Goal: Task Accomplishment & Management: Manage account settings

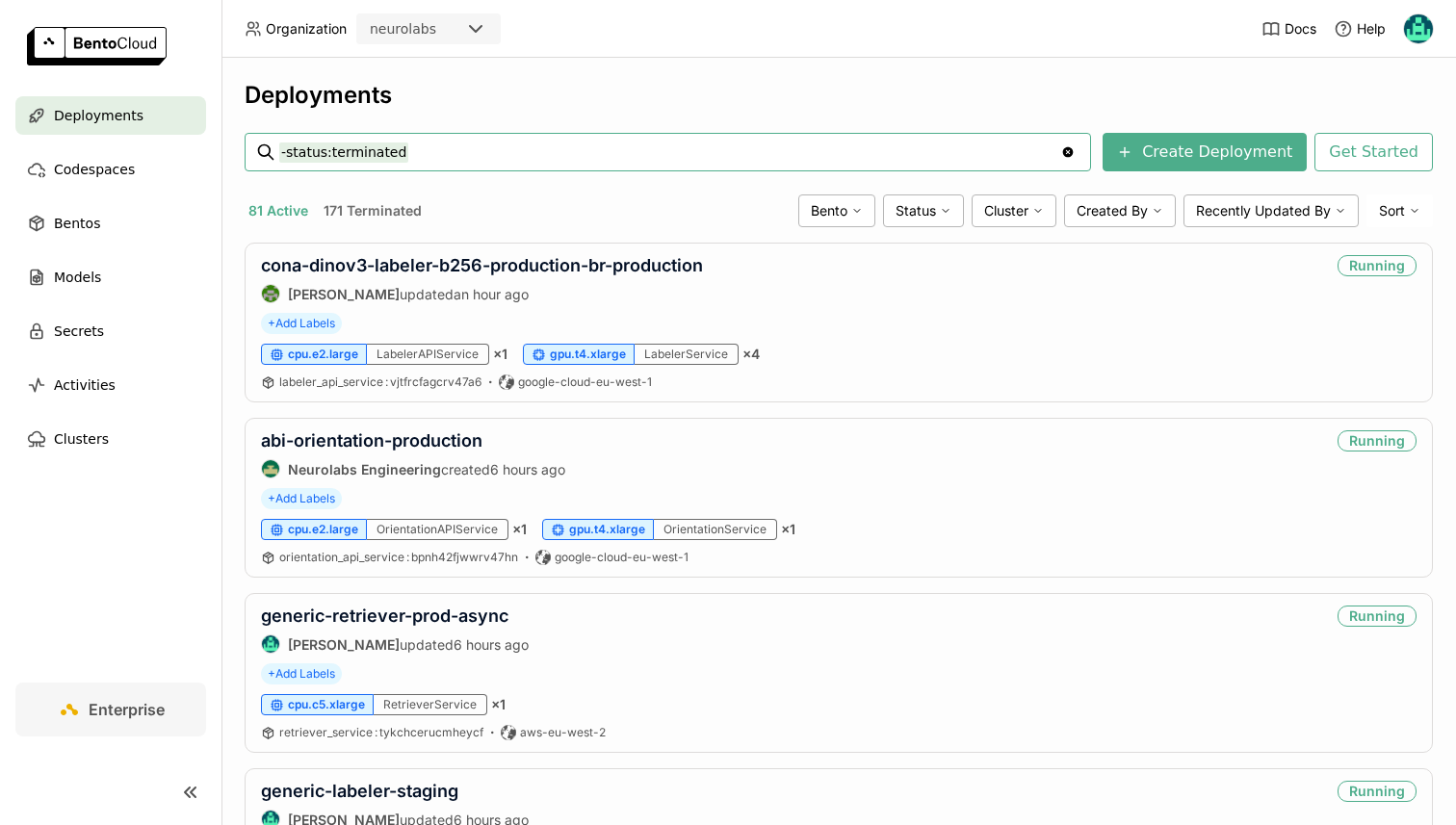
click at [379, 147] on input "-status:terminated" at bounding box center [670, 151] width 781 height 30
type input "abi-labeler-load-test"
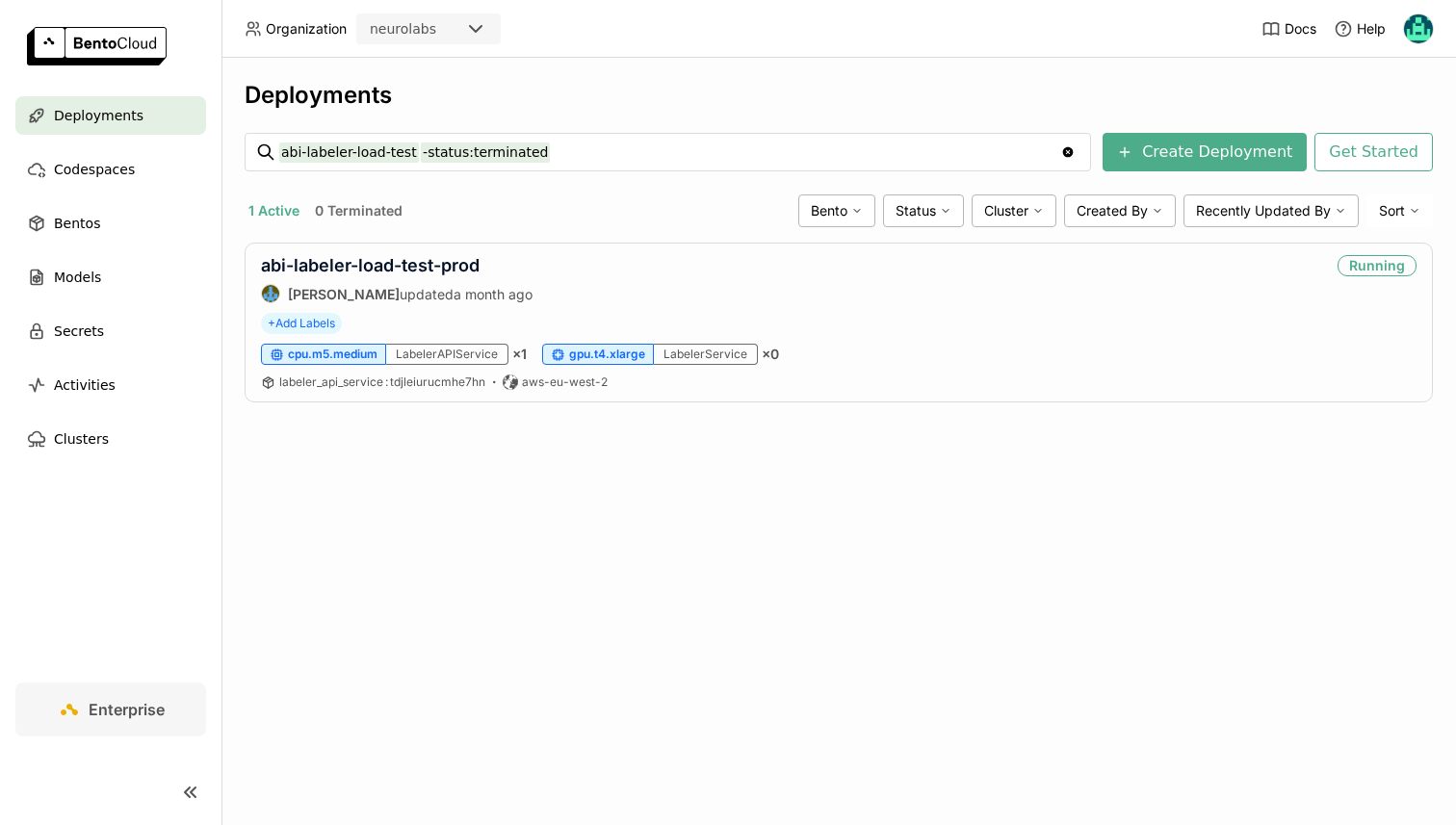
click at [309, 159] on input "abi-labeler-load-test -status:terminated" at bounding box center [670, 151] width 781 height 30
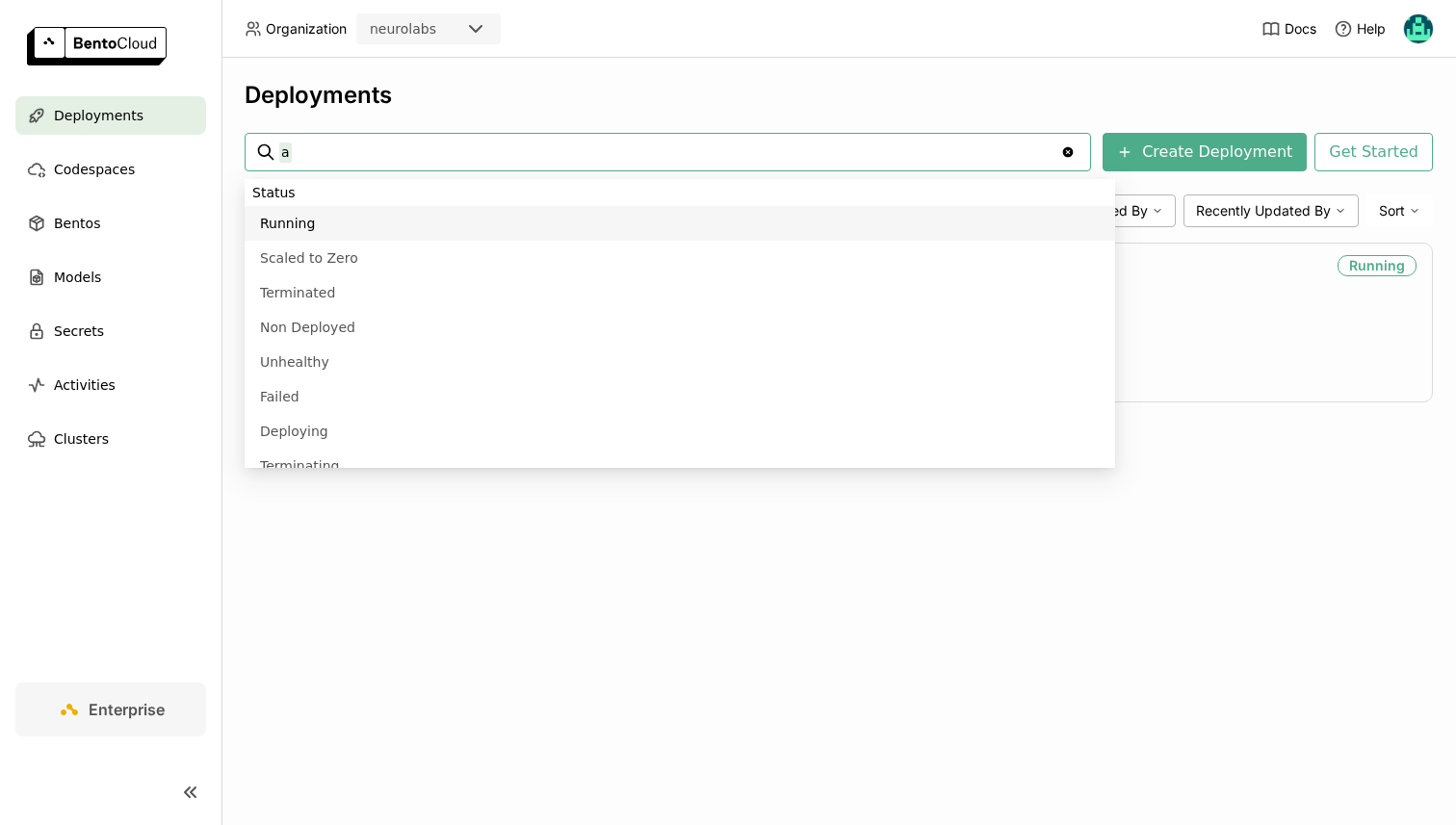
scroll to position [1047, 0]
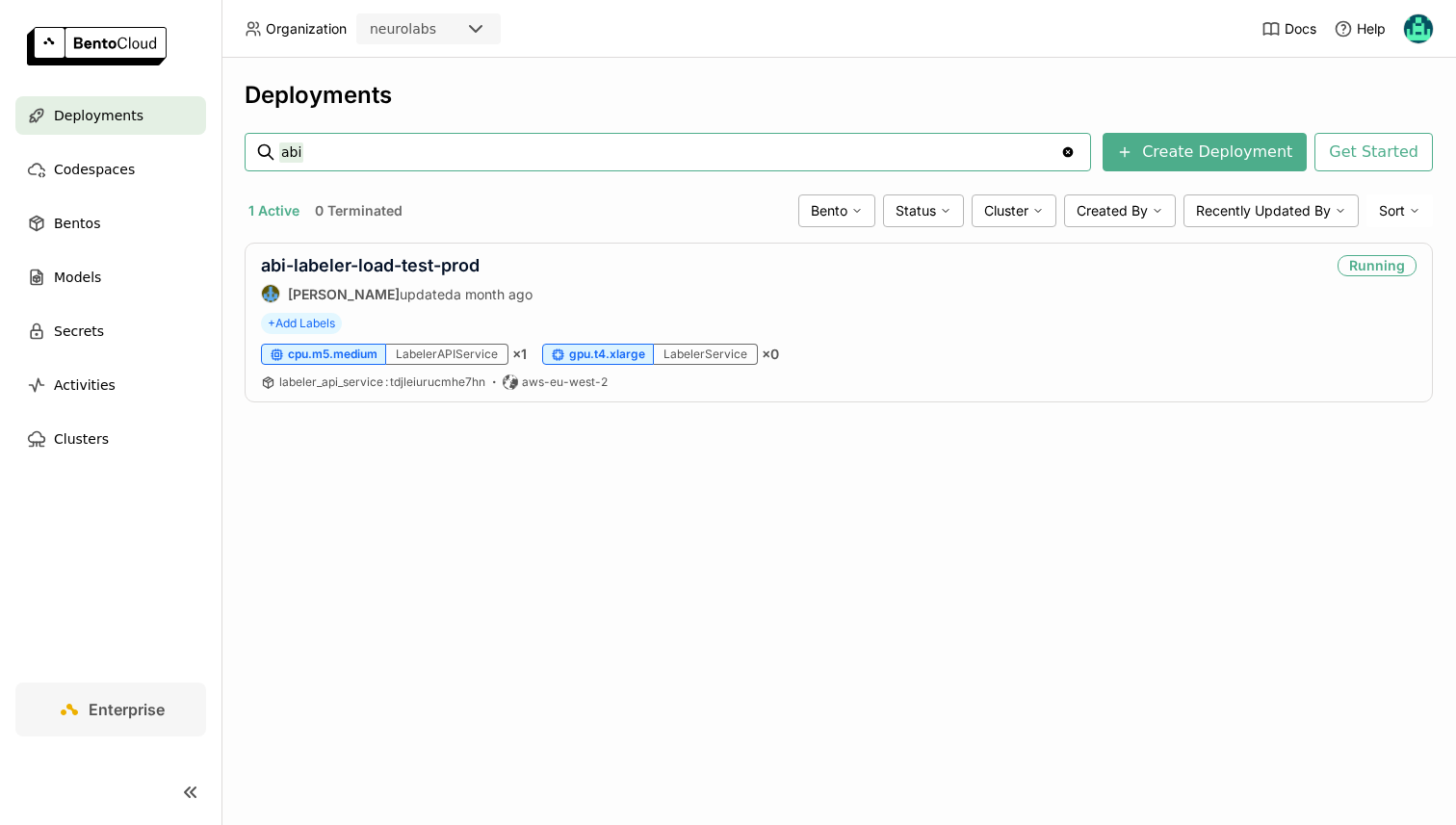
type input "abi"
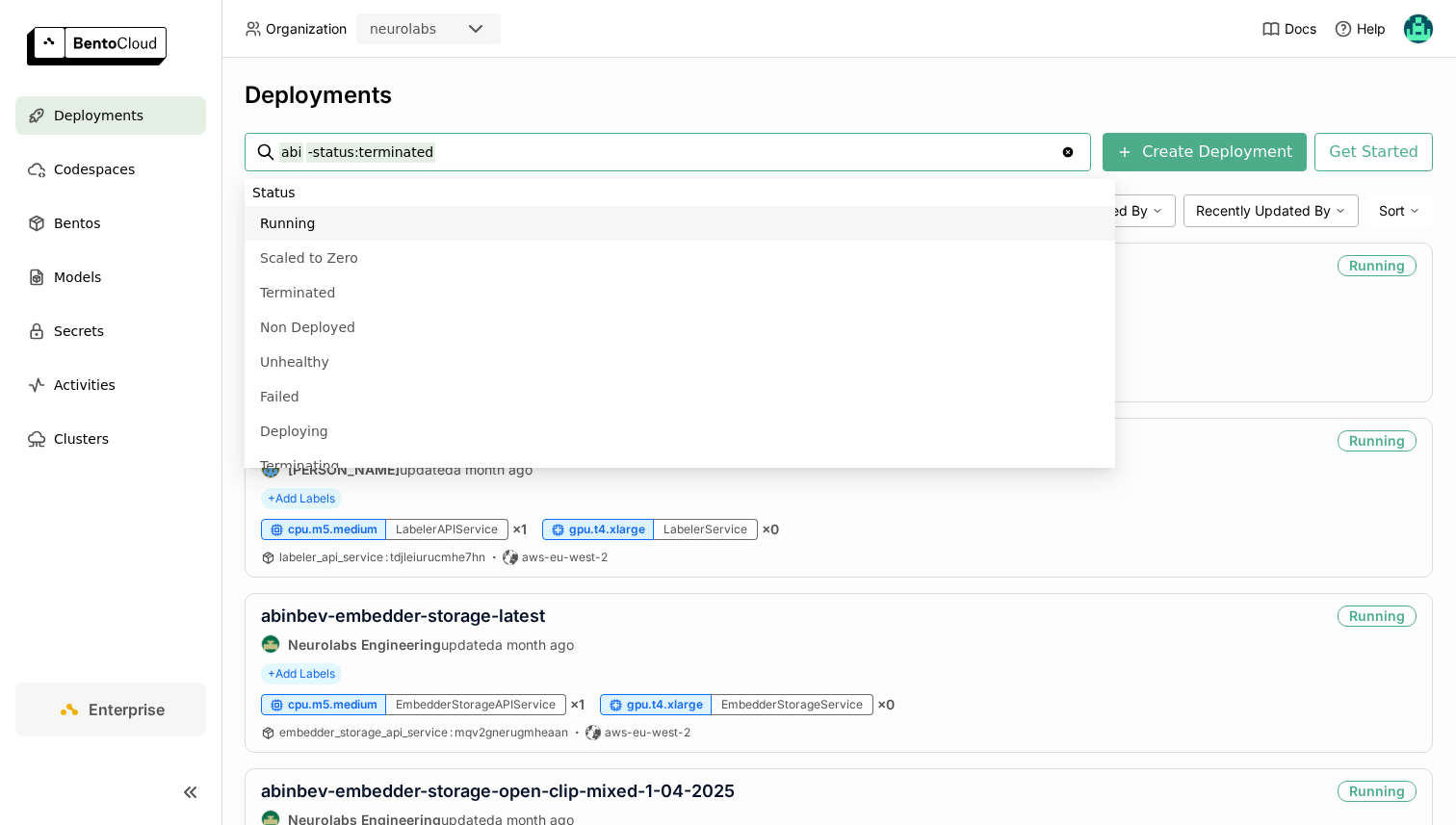
click at [453, 147] on input "abi -status:terminated" at bounding box center [670, 151] width 781 height 30
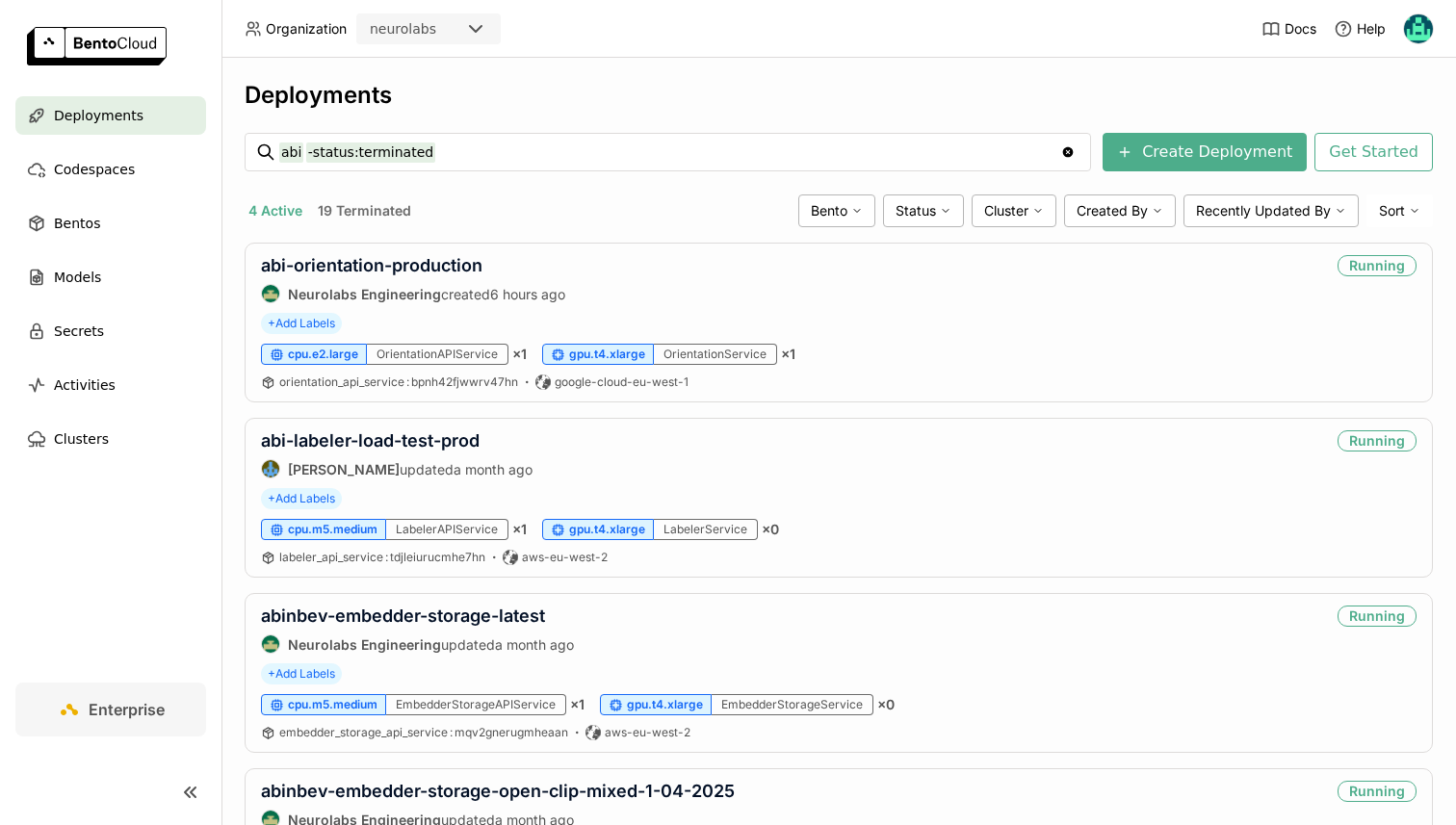
click at [721, 104] on div "Deployments" at bounding box center [839, 94] width 1188 height 29
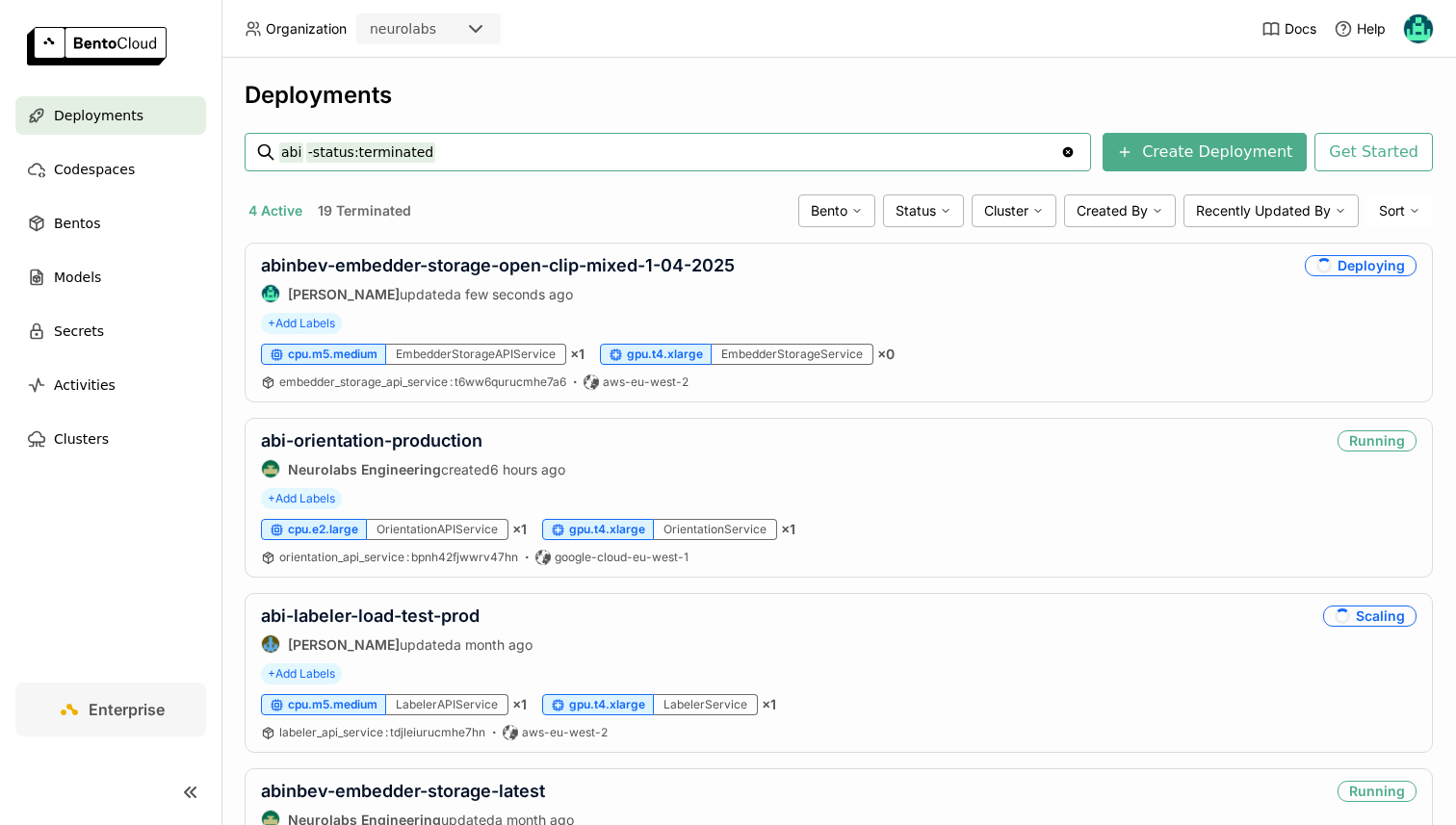
click at [421, 159] on input "abi -status:terminated" at bounding box center [670, 151] width 781 height 30
type input "abi-segmenter"
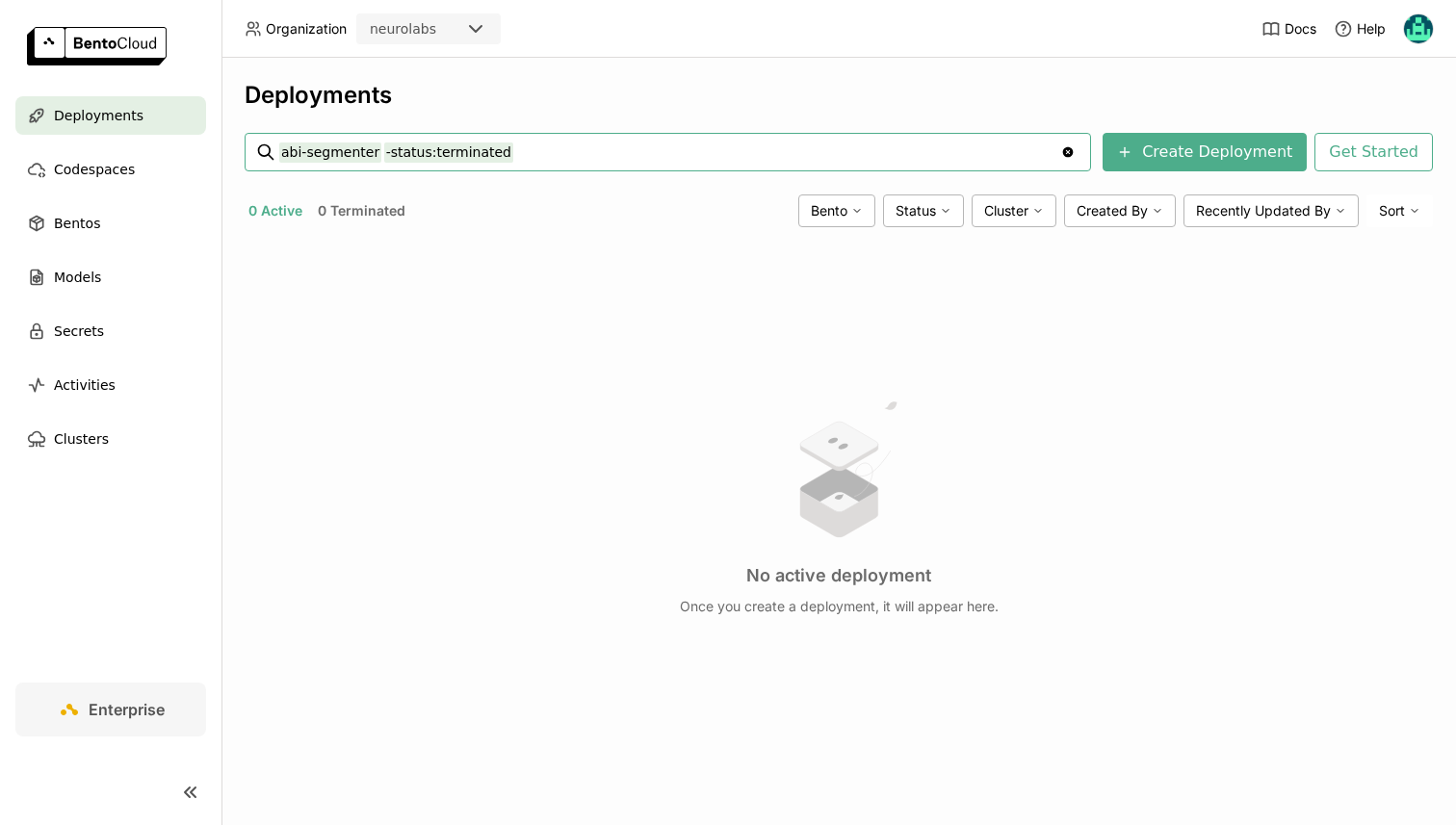
click at [315, 159] on input "abi-segmenter -status:terminated" at bounding box center [670, 151] width 781 height 30
click at [297, 157] on input "abi-segmenter -status:terminated" at bounding box center [670, 151] width 781 height 30
type input "ab-segmenter -status:terminated"
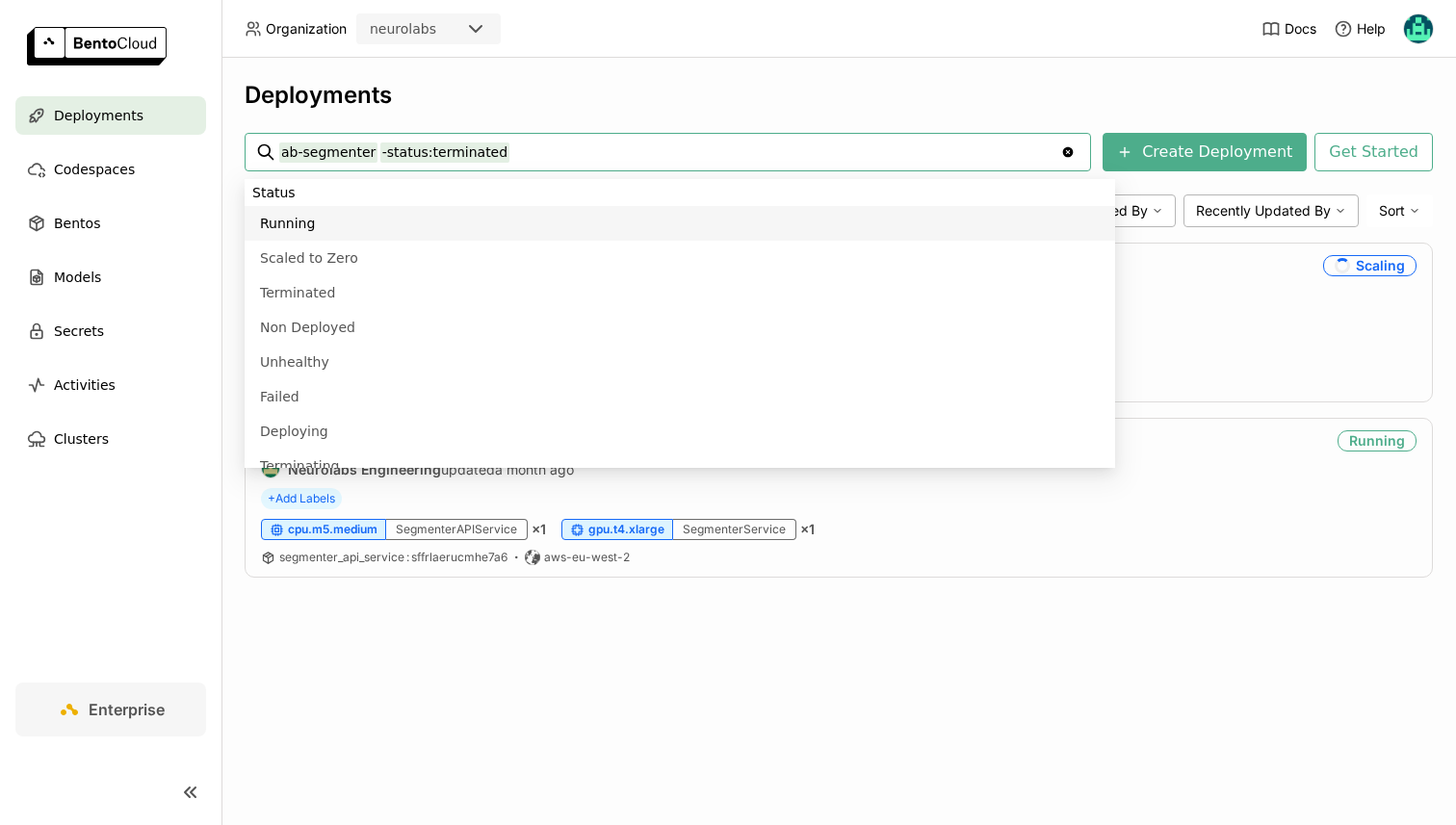
click at [518, 64] on div "Deployments ab-segmenter -status:terminated ab-segmenter -status:terminated Cle…" at bounding box center [838, 442] width 1234 height 767
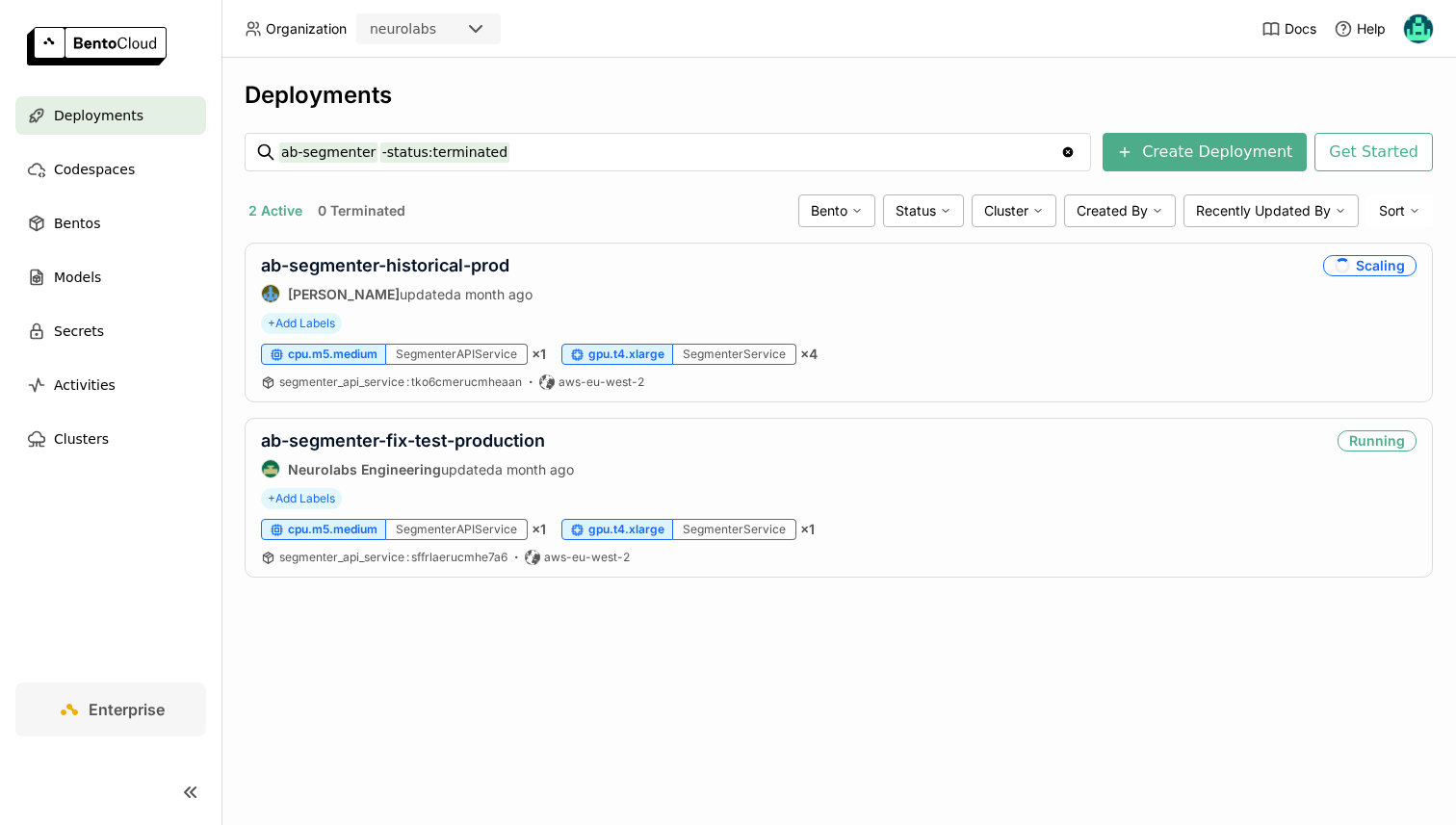
click at [436, 149] on input "ab-segmenter -status:terminated" at bounding box center [670, 151] width 781 height 30
type input "generic-labeler"
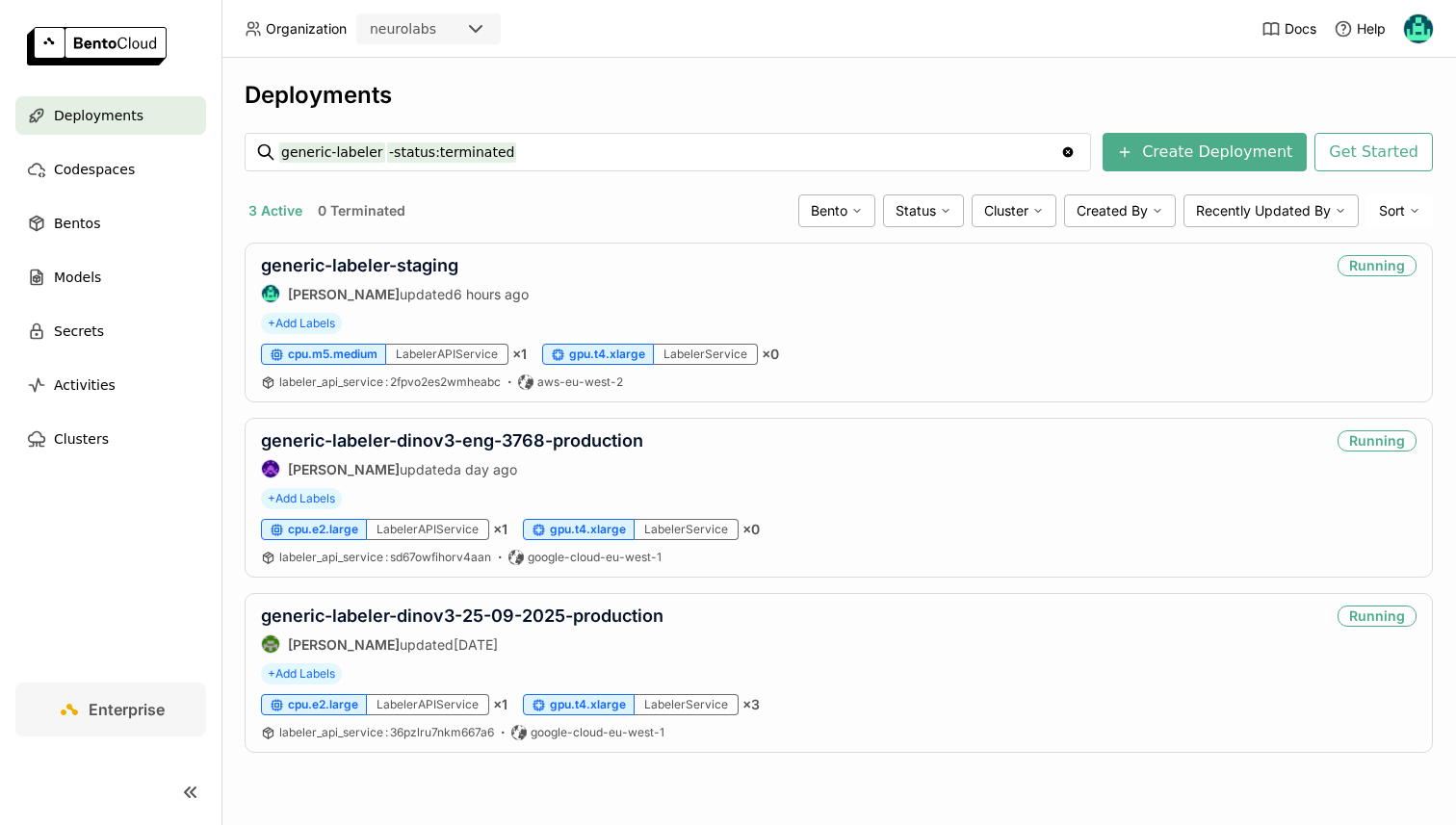
drag, startPoint x: 400, startPoint y: 263, endPoint x: 404, endPoint y: 224, distance: 39.2
click at [407, 259] on link "generic-labeler-staging" at bounding box center [359, 265] width 198 height 21
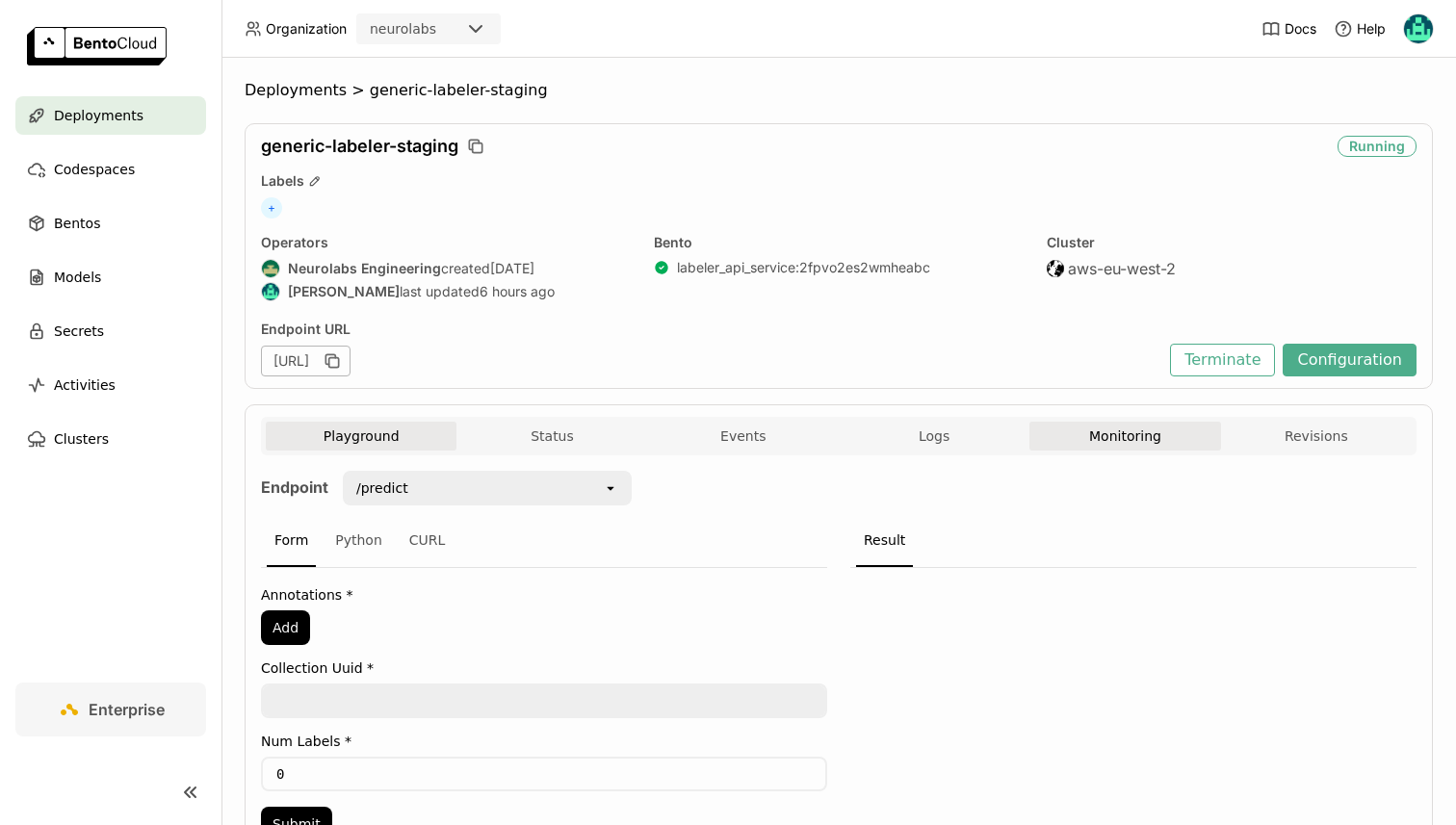
click at [1055, 435] on button "Monitoring" at bounding box center [1125, 436] width 191 height 29
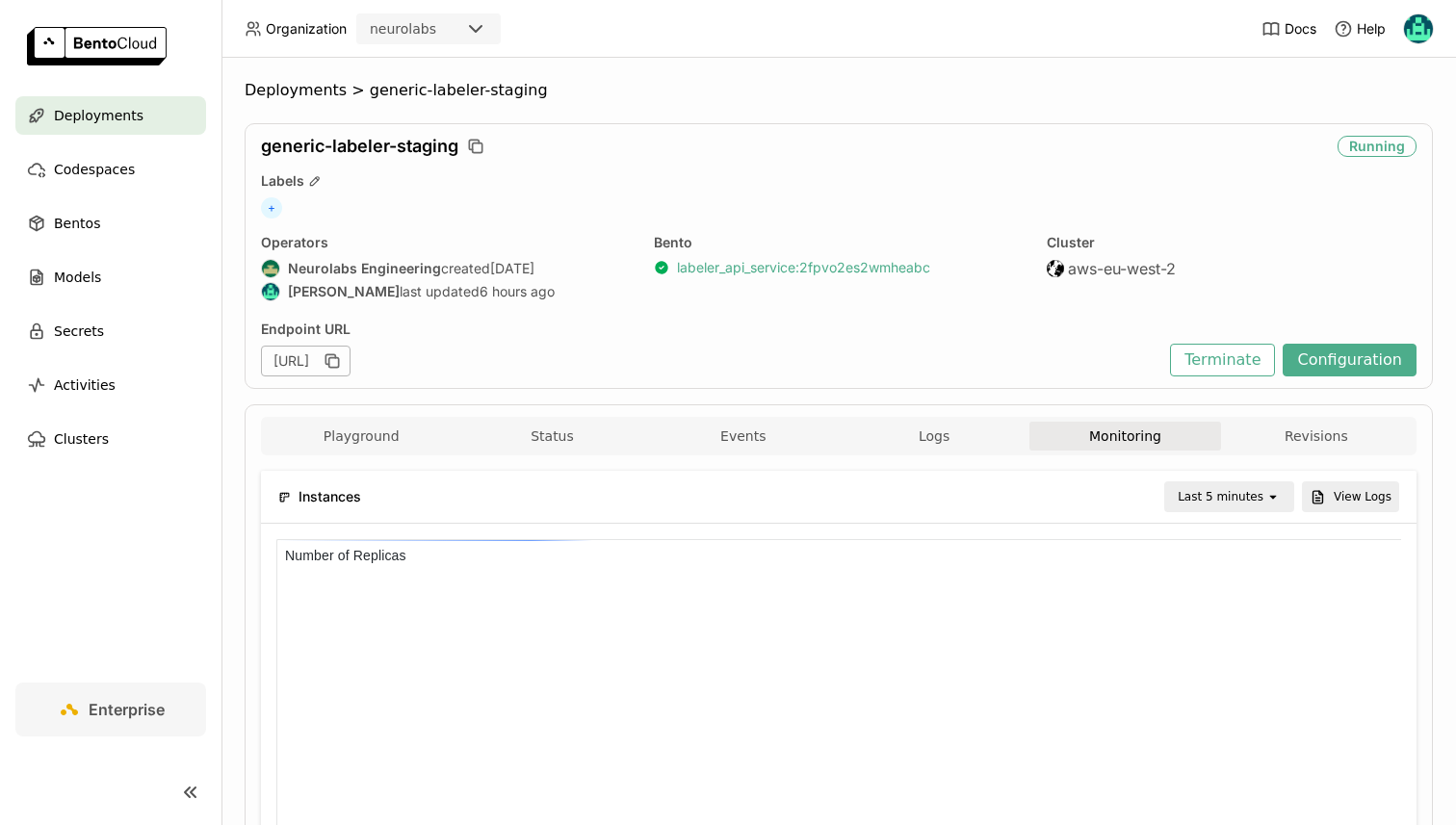
scroll to position [289, 1125]
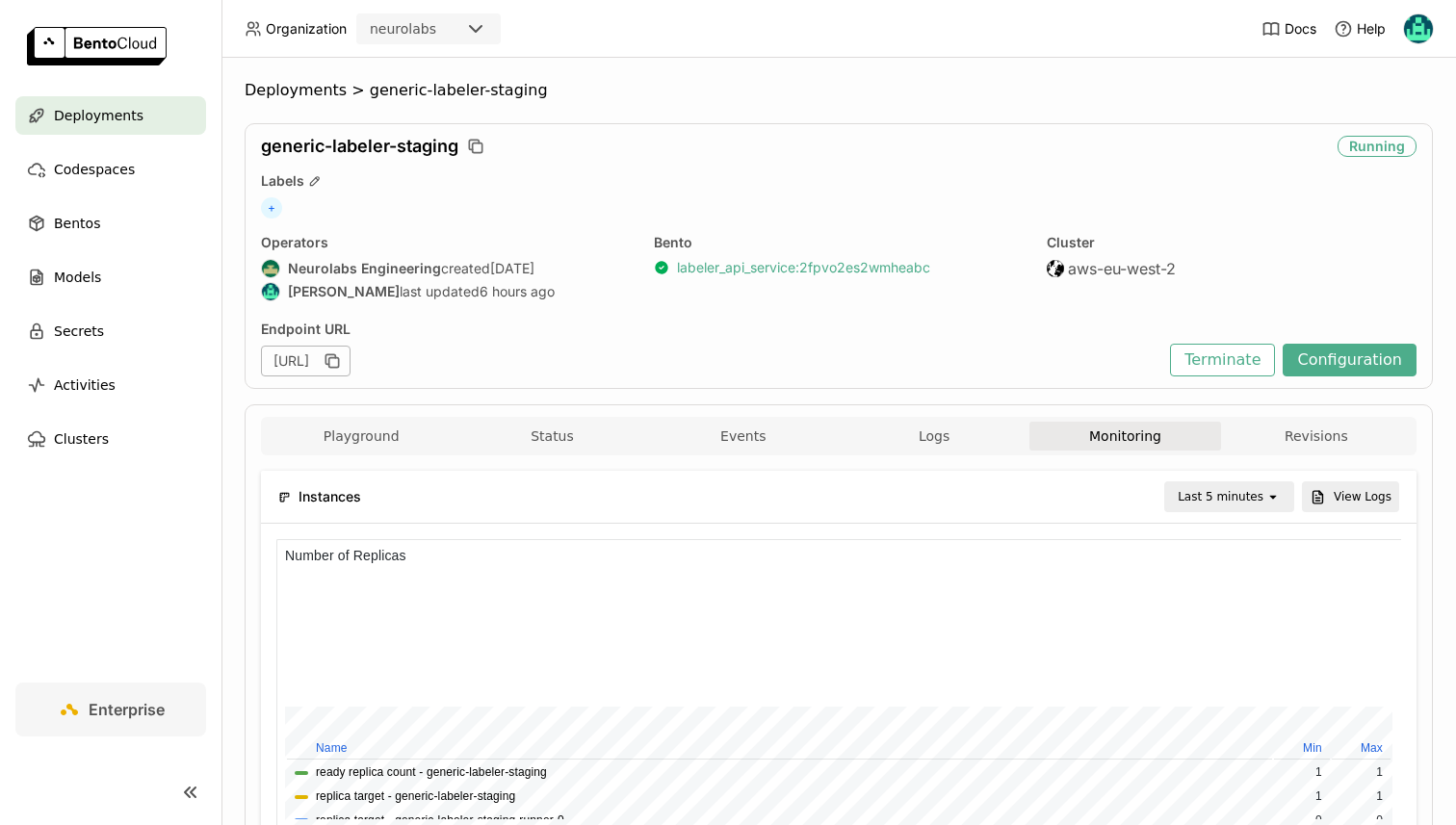
click at [766, 271] on link "labeler_api_service : 2fpvo2es2wmheabc" at bounding box center [803, 267] width 254 height 18
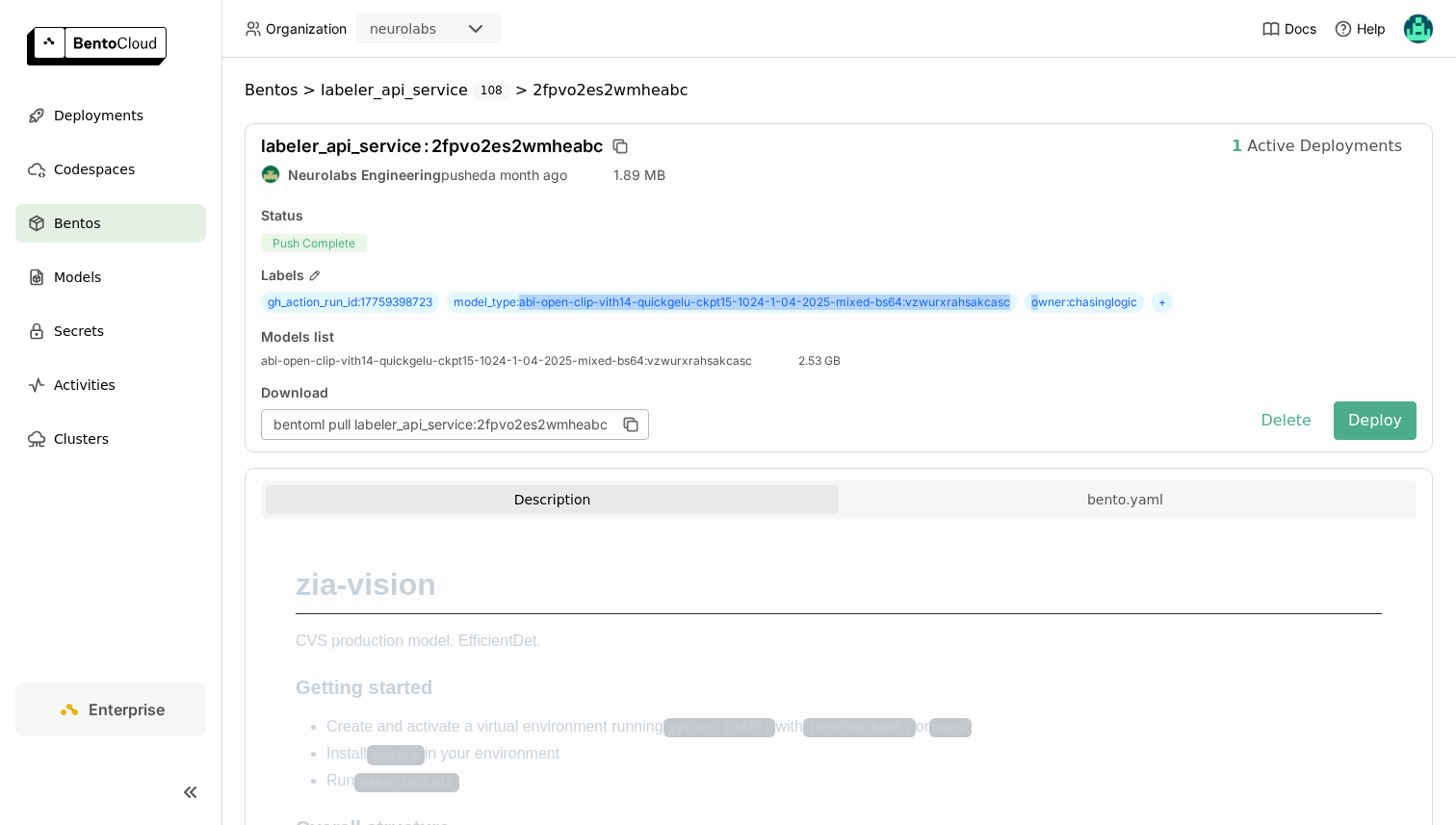
drag, startPoint x: 527, startPoint y: 303, endPoint x: 1034, endPoint y: 302, distance: 507.0
click at [1034, 302] on div "gh_action_run_id : 17759398723 model_type : abi-open-clip-vith14-quickgelu-ckpt…" at bounding box center [838, 303] width 1155 height 22
copy div "abi-open-clip-vith14-quickgelu-ckpt15-1024-1-04-2025-mixed-bs64:vzwurxrahsakcas…"
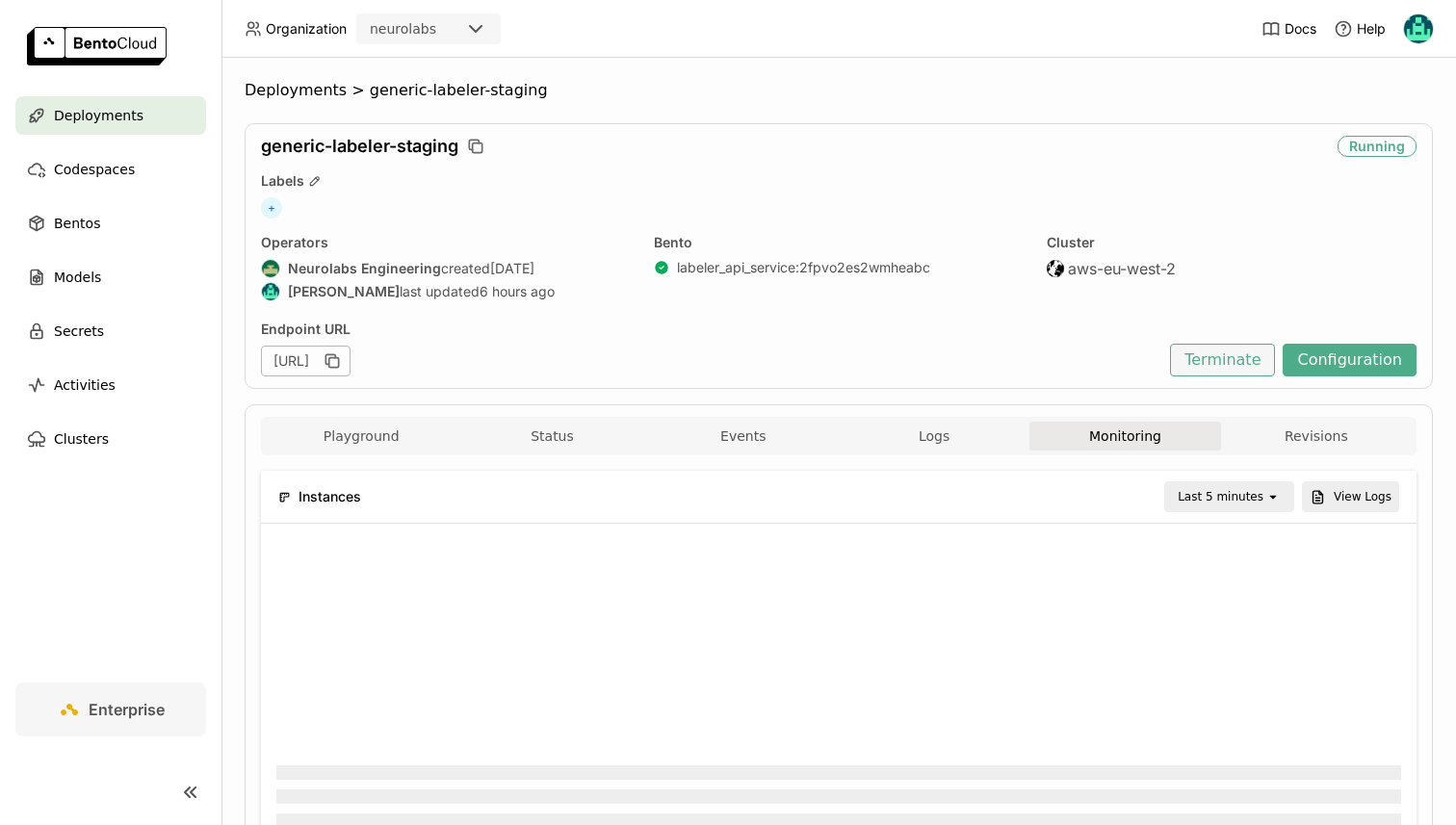
click at [1205, 359] on button "Terminate" at bounding box center [1222, 360] width 105 height 32
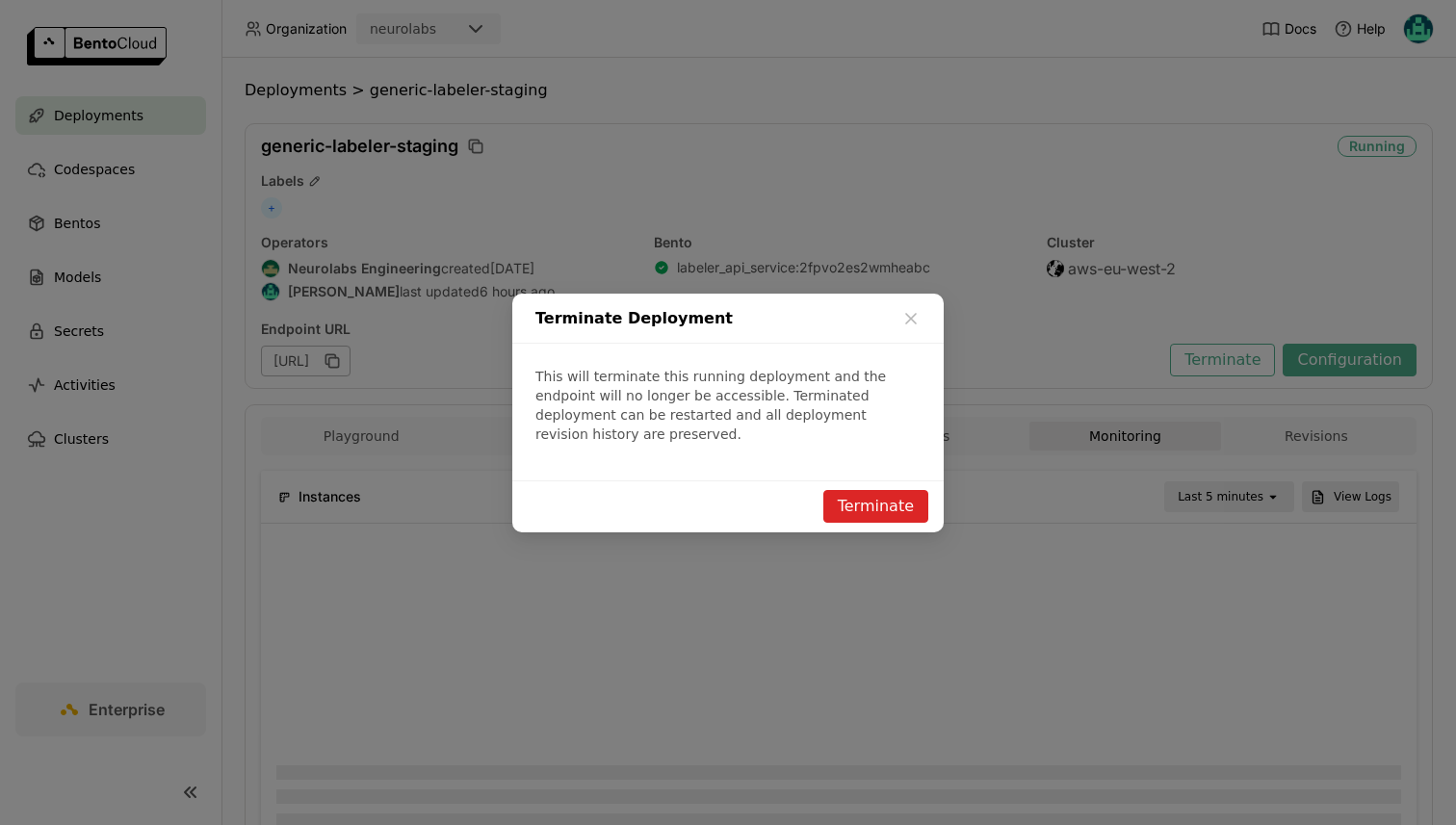
click at [867, 490] on button "Terminate" at bounding box center [875, 505] width 105 height 32
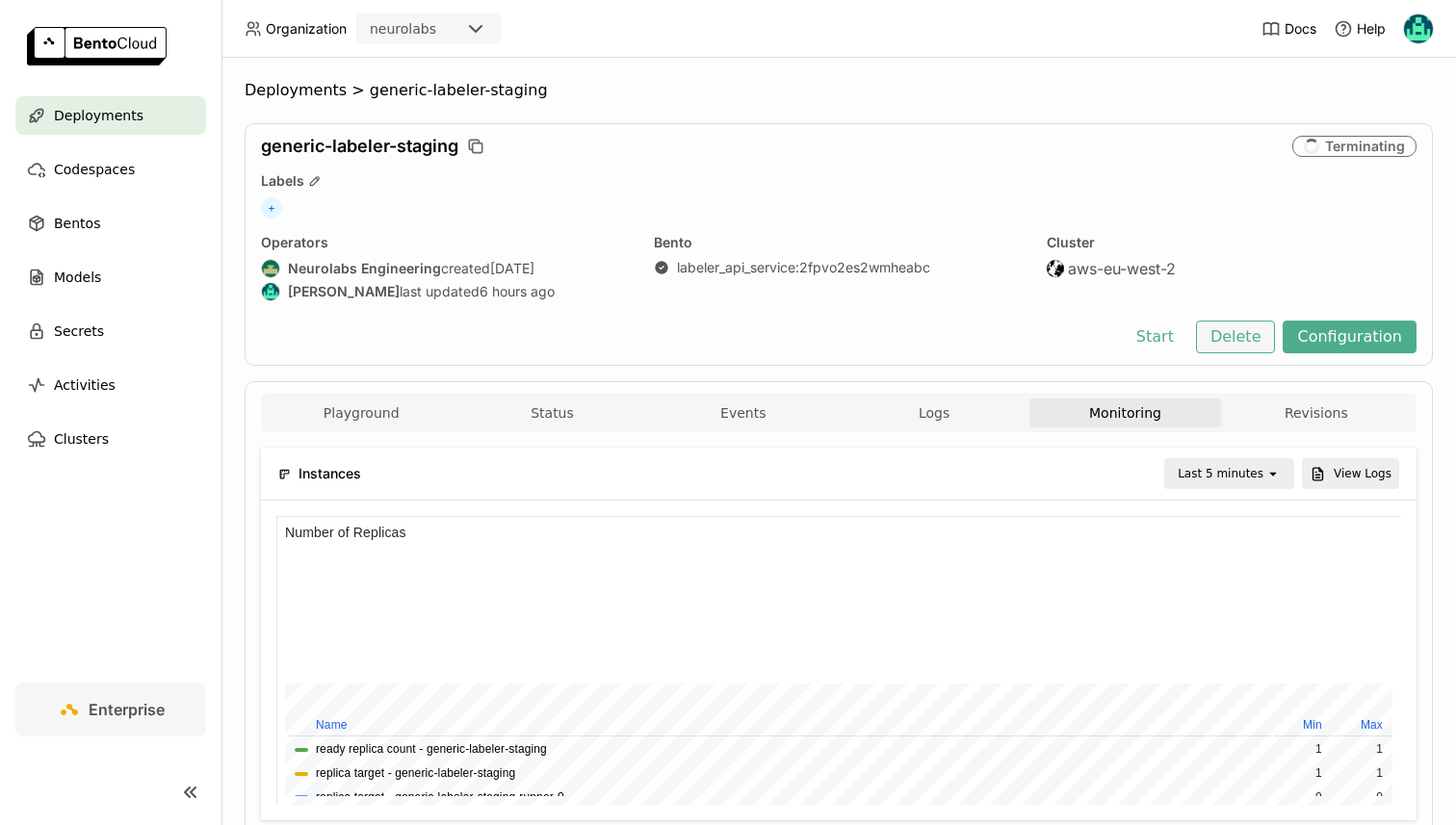
click at [1228, 336] on button "Delete" at bounding box center [1235, 336] width 80 height 32
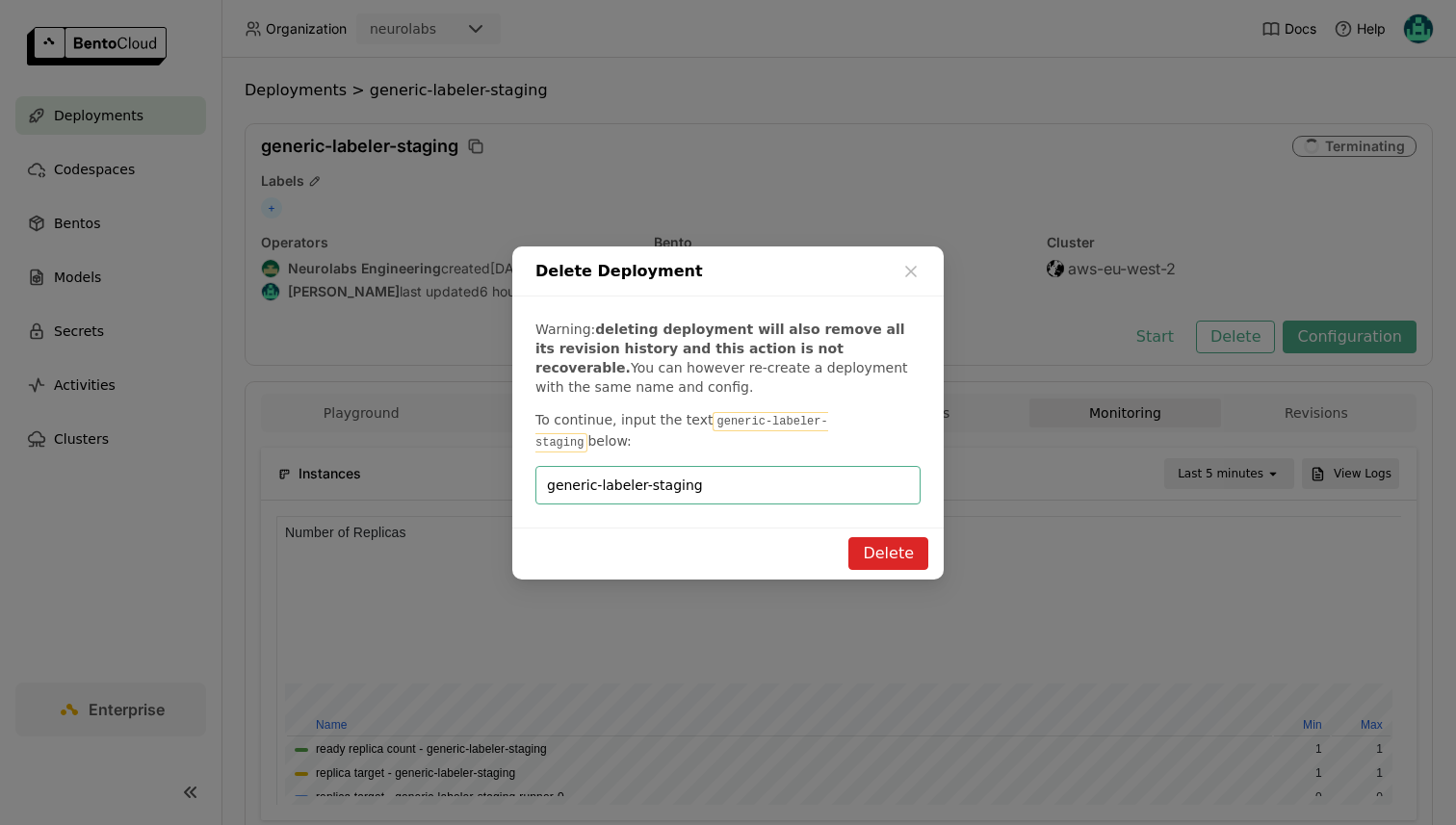
type input "generic-labeler-staging"
click at [898, 528] on div "Delete" at bounding box center [728, 554] width 432 height 52
click at [903, 537] on button "Delete" at bounding box center [888, 553] width 80 height 32
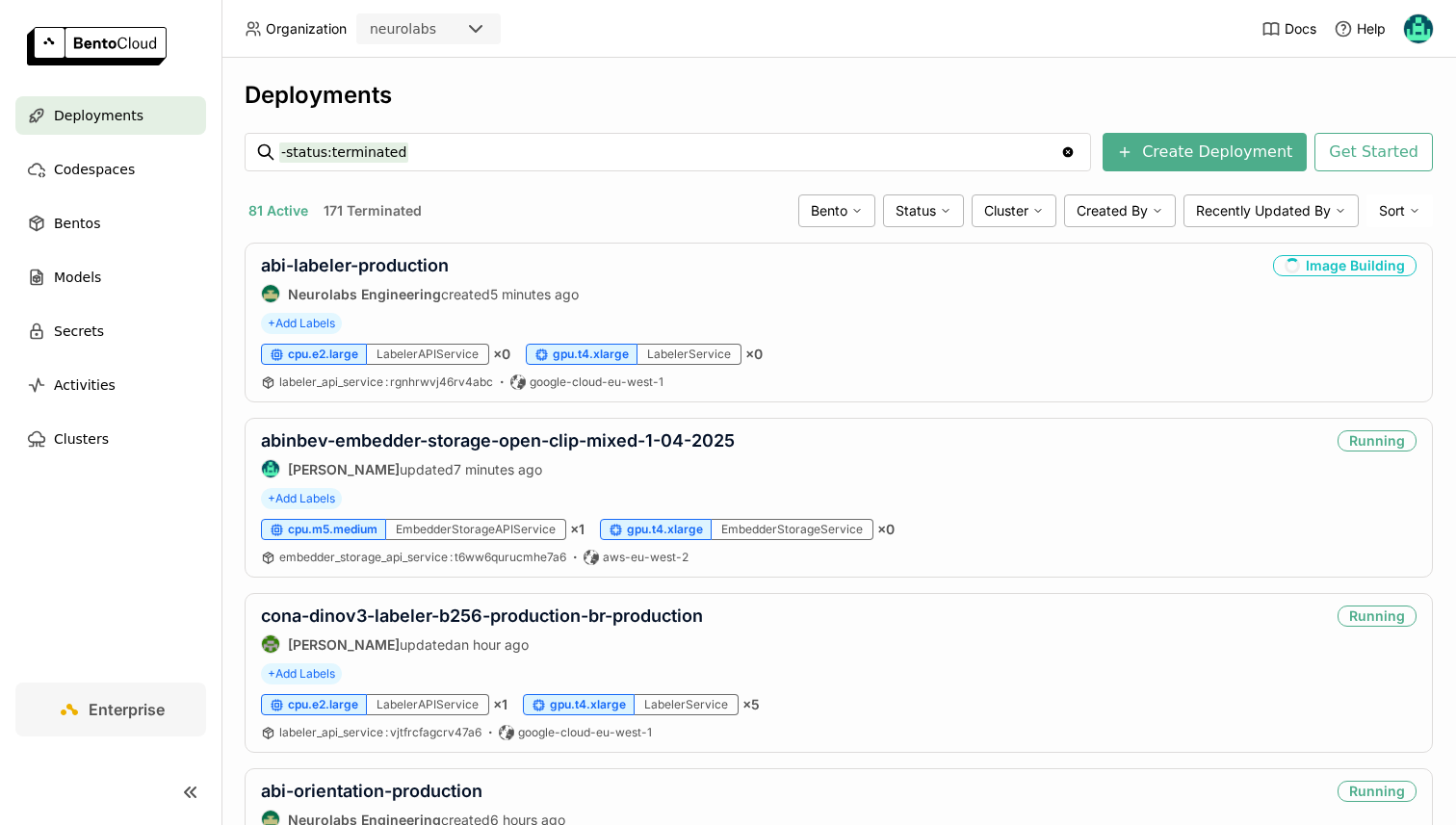
click at [834, 103] on div "Deployments" at bounding box center [839, 94] width 1188 height 29
click at [299, 212] on button "81 Active" at bounding box center [278, 210] width 68 height 25
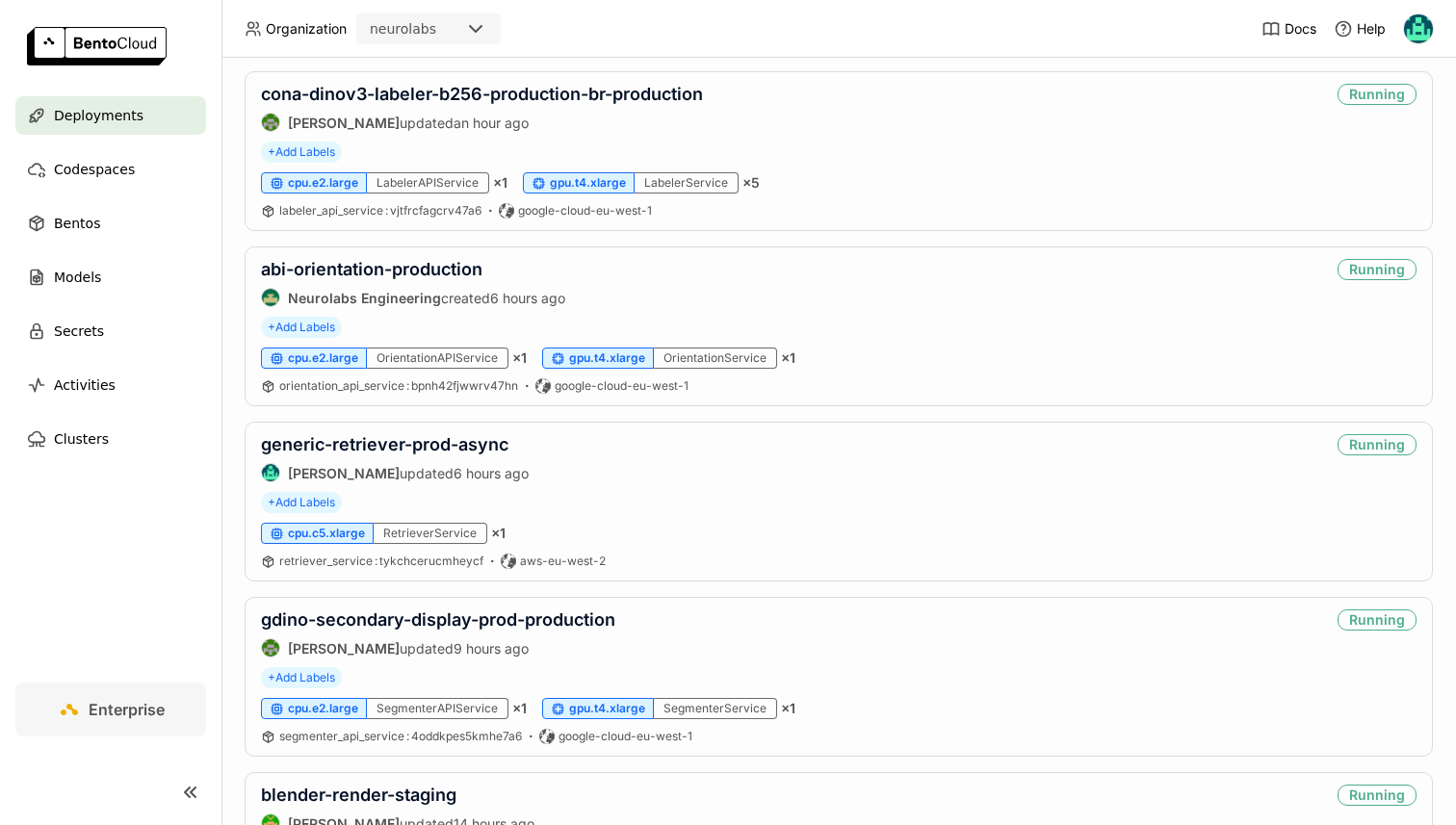
scroll to position [528, 0]
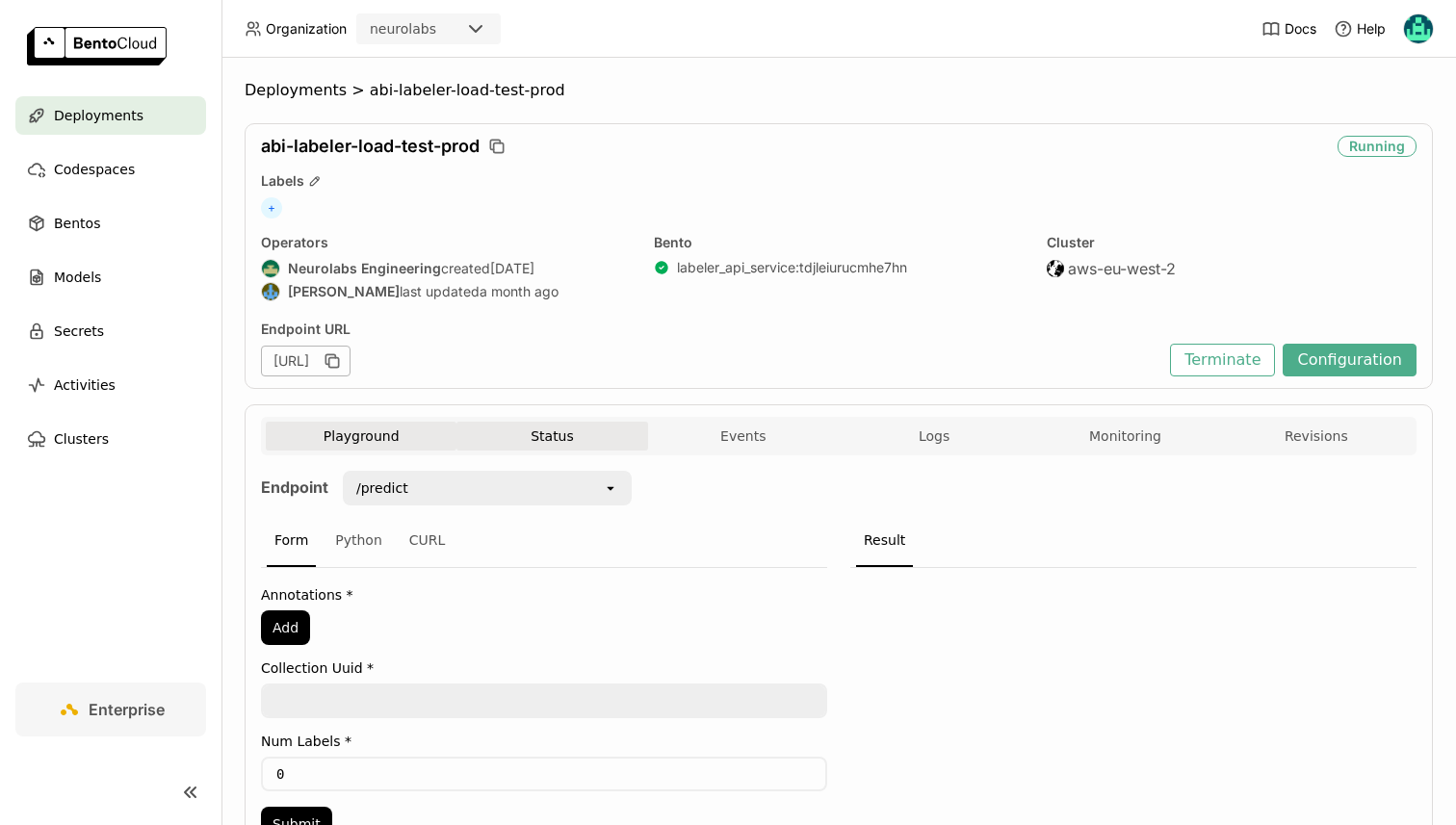
click at [570, 429] on button "Status" at bounding box center [552, 436] width 191 height 29
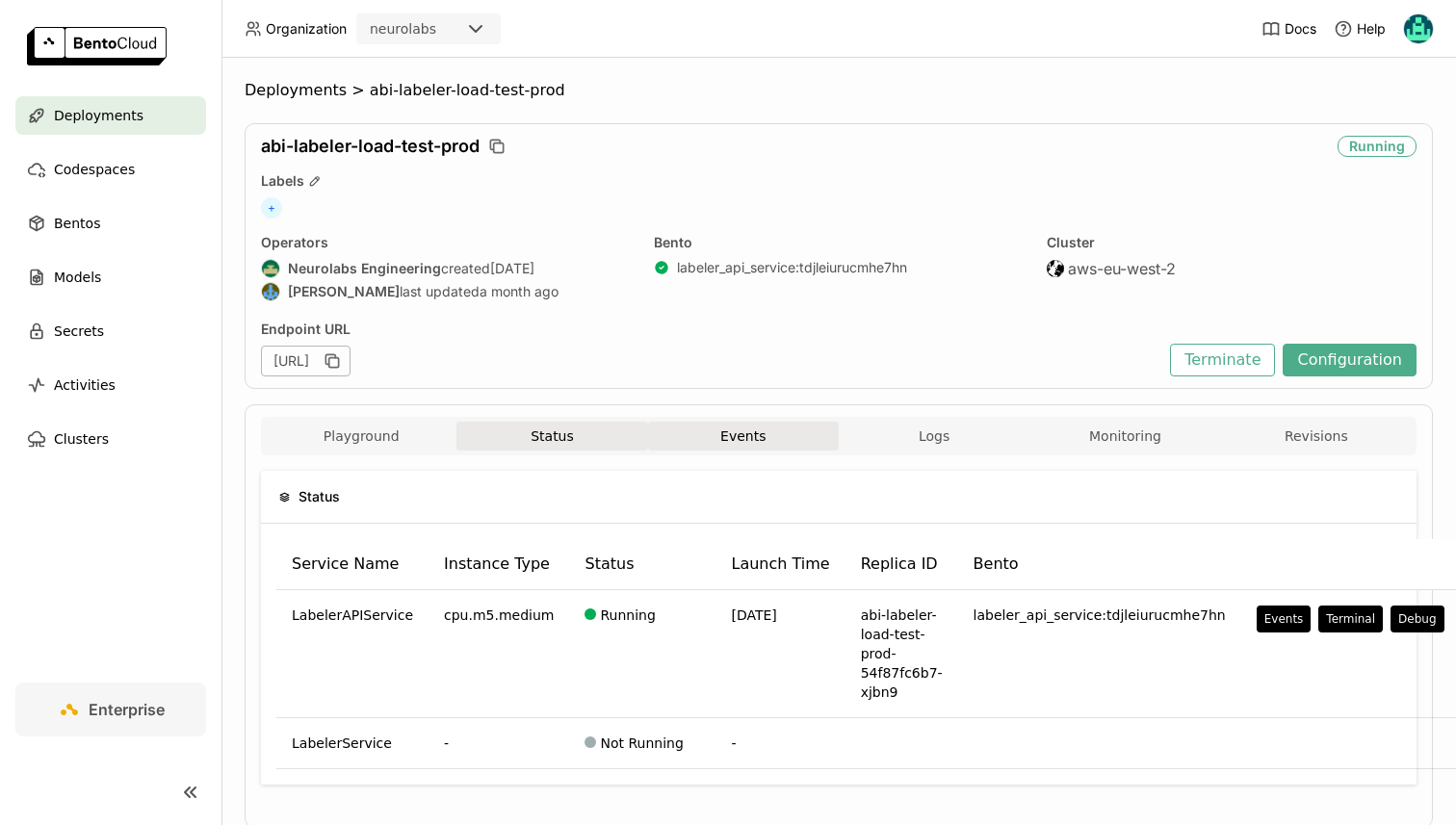
click at [793, 432] on button "Events" at bounding box center [743, 436] width 191 height 29
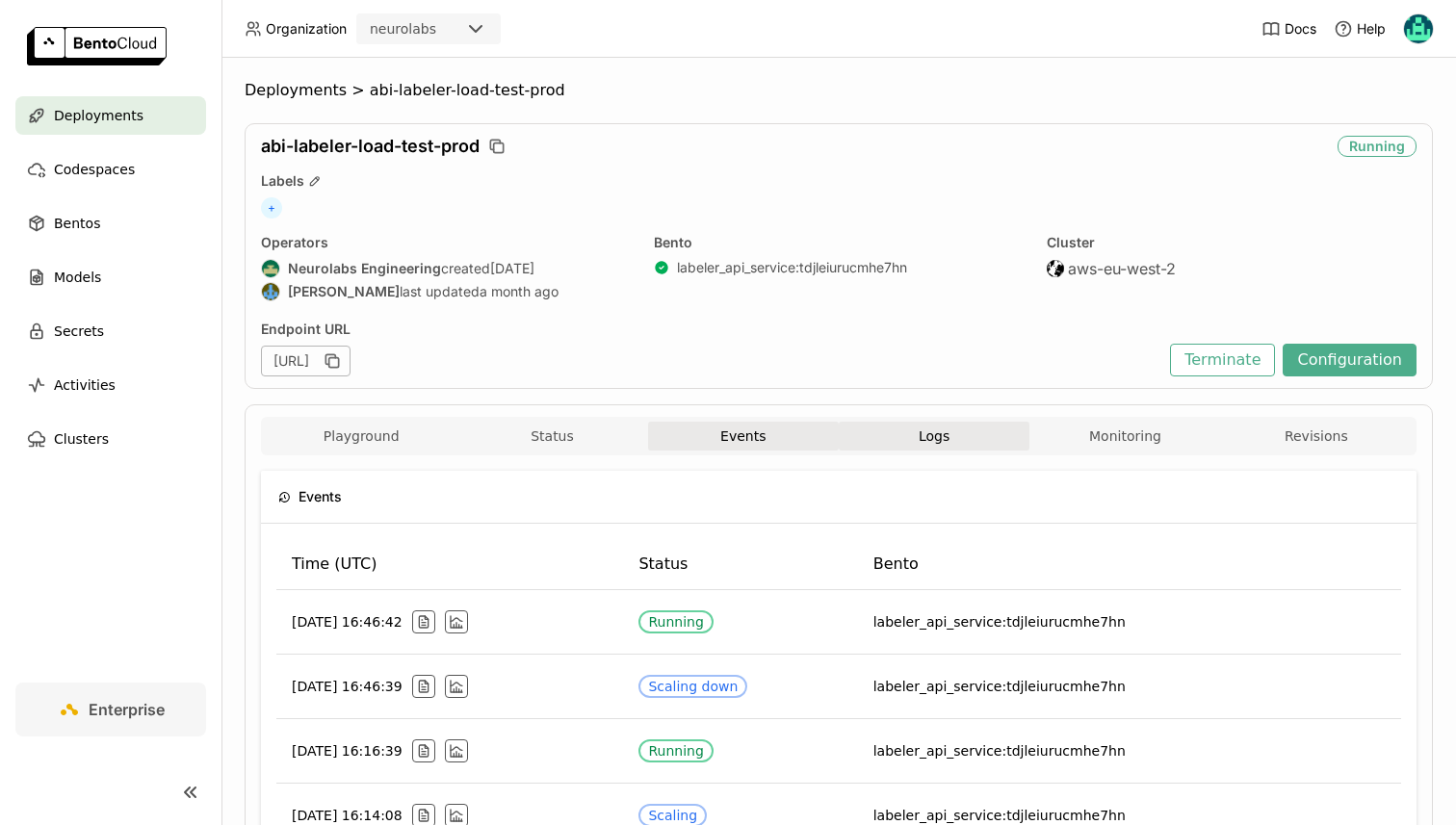
click at [872, 437] on button "Logs" at bounding box center [934, 436] width 191 height 29
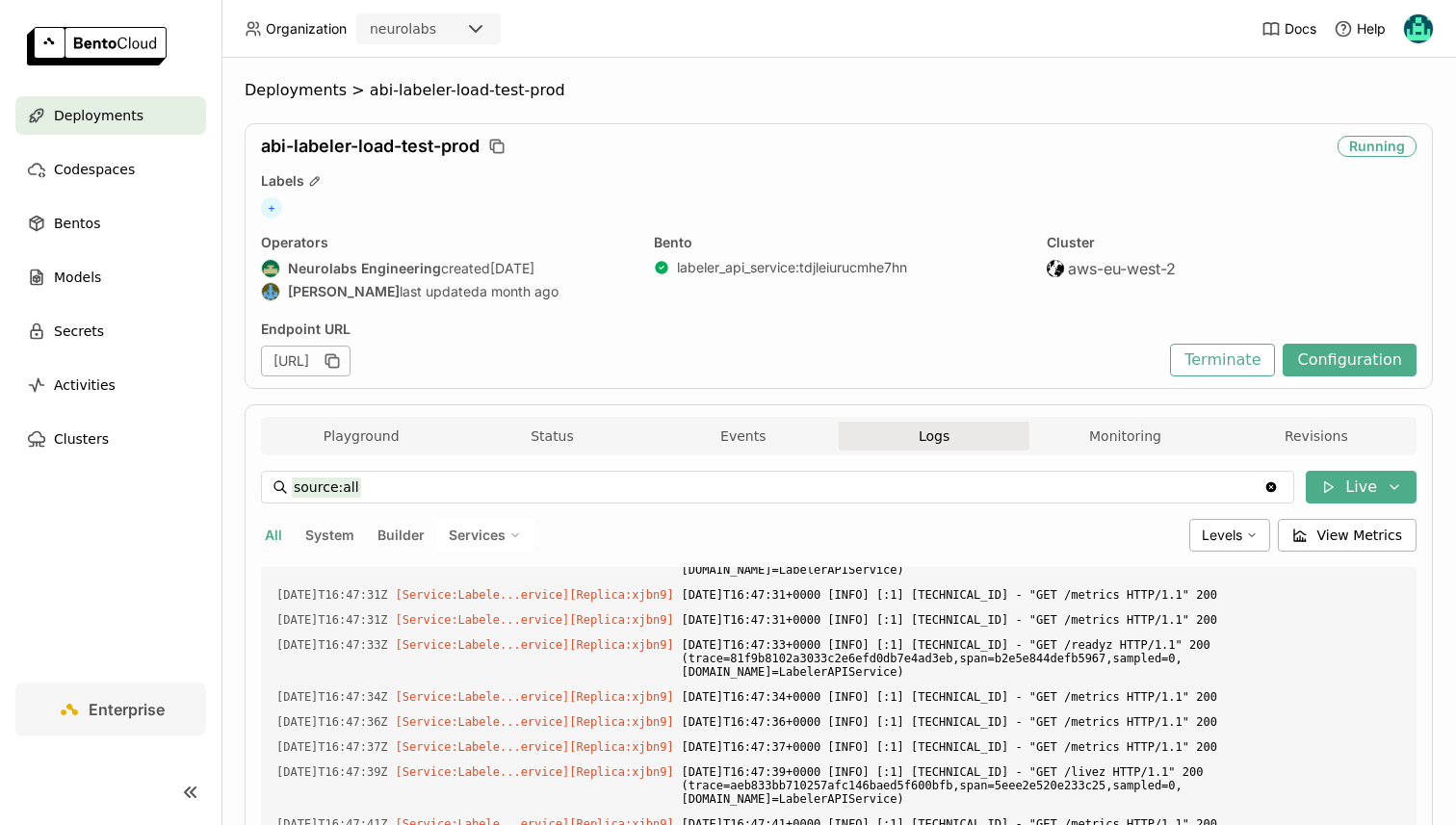
scroll to position [2740, 0]
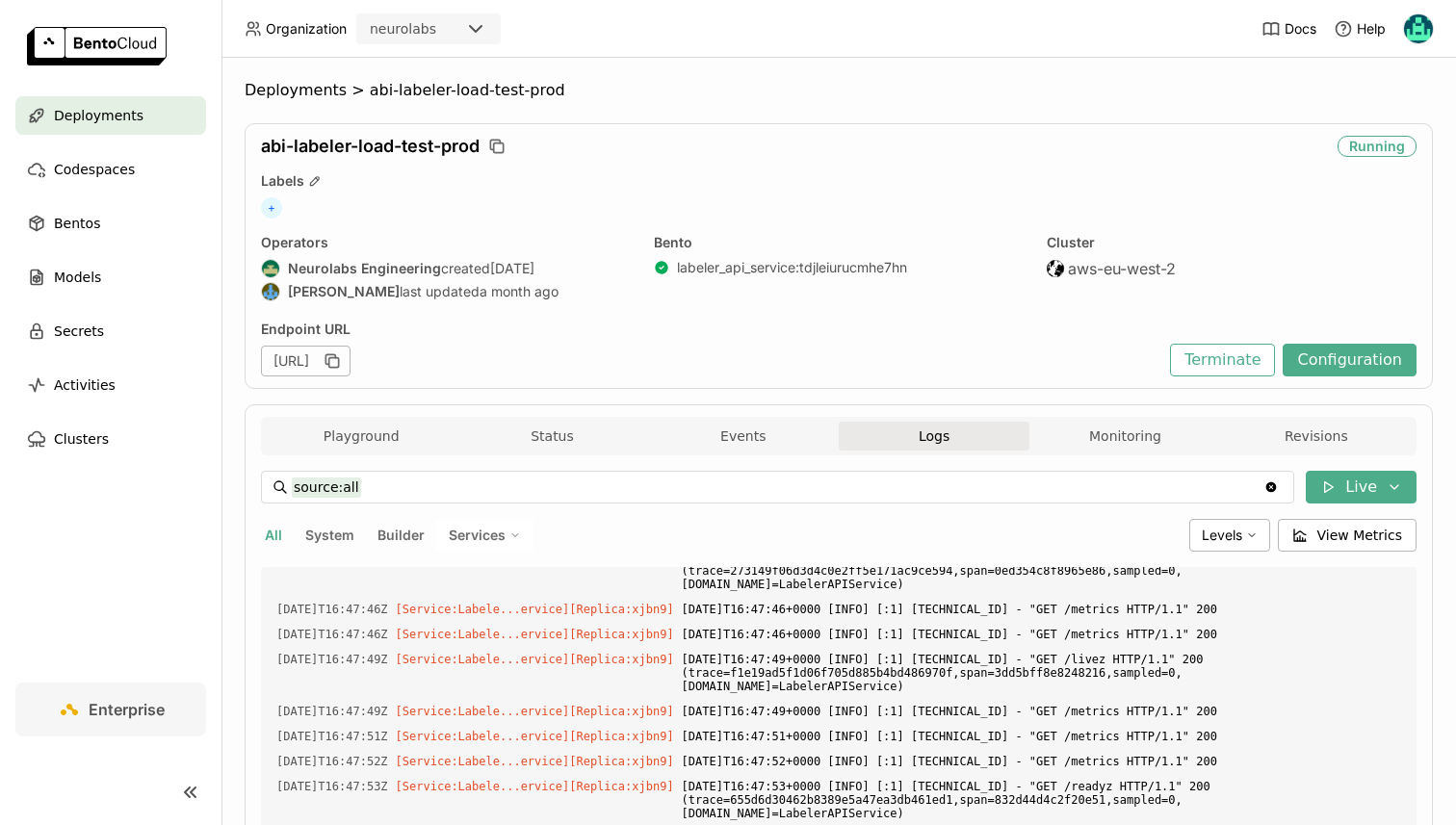
click at [1063, 451] on div "Playground Status Events Logs Monitoring Revisions" at bounding box center [838, 439] width 1145 height 33
click at [1098, 433] on button "Monitoring" at bounding box center [1125, 436] width 191 height 29
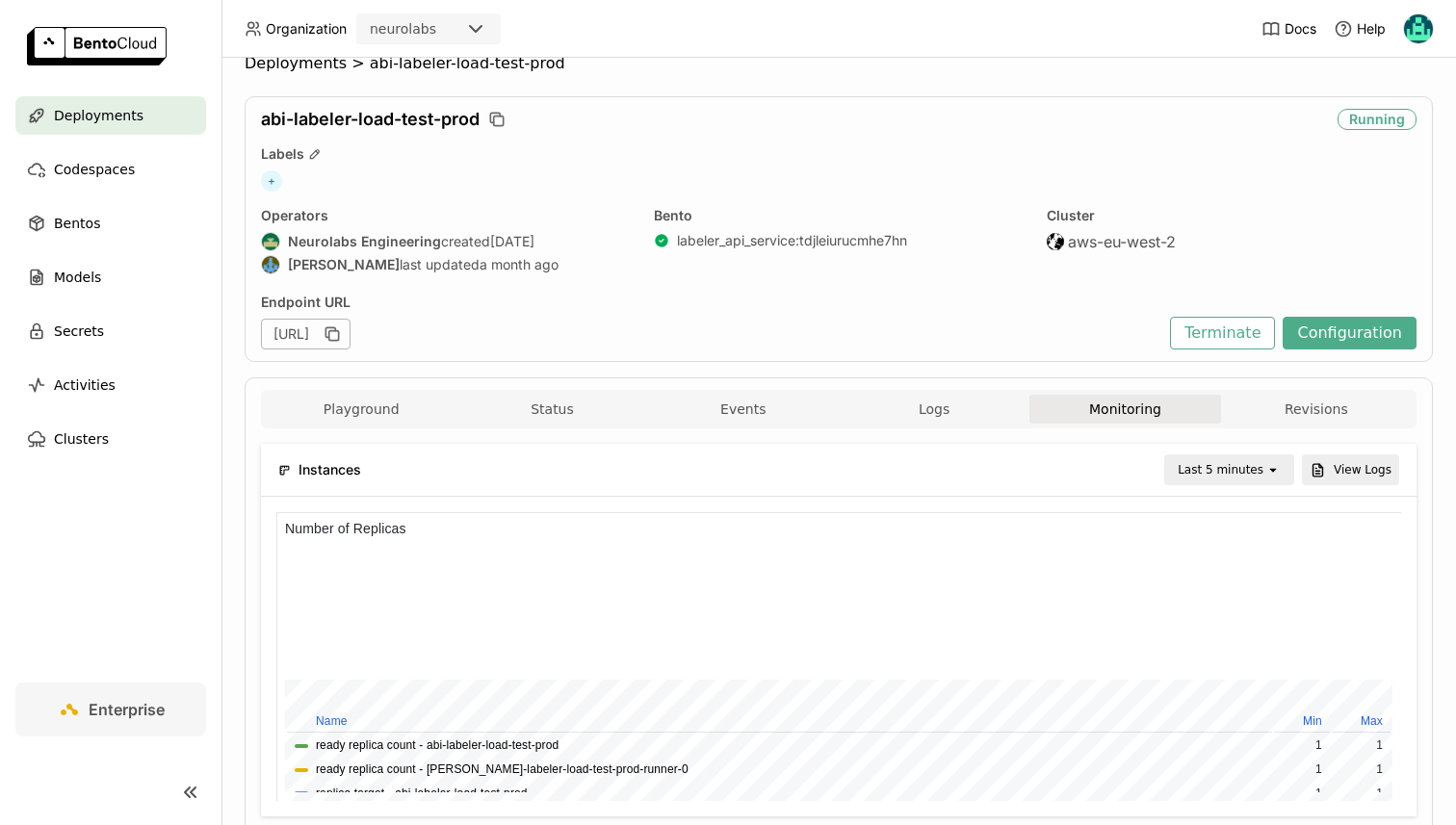
click at [1184, 488] on div "Instances Last 5 minutes open View Logs" at bounding box center [839, 469] width 1121 height 52
click at [1195, 474] on div "Last 5 minutes" at bounding box center [1220, 470] width 86 height 20
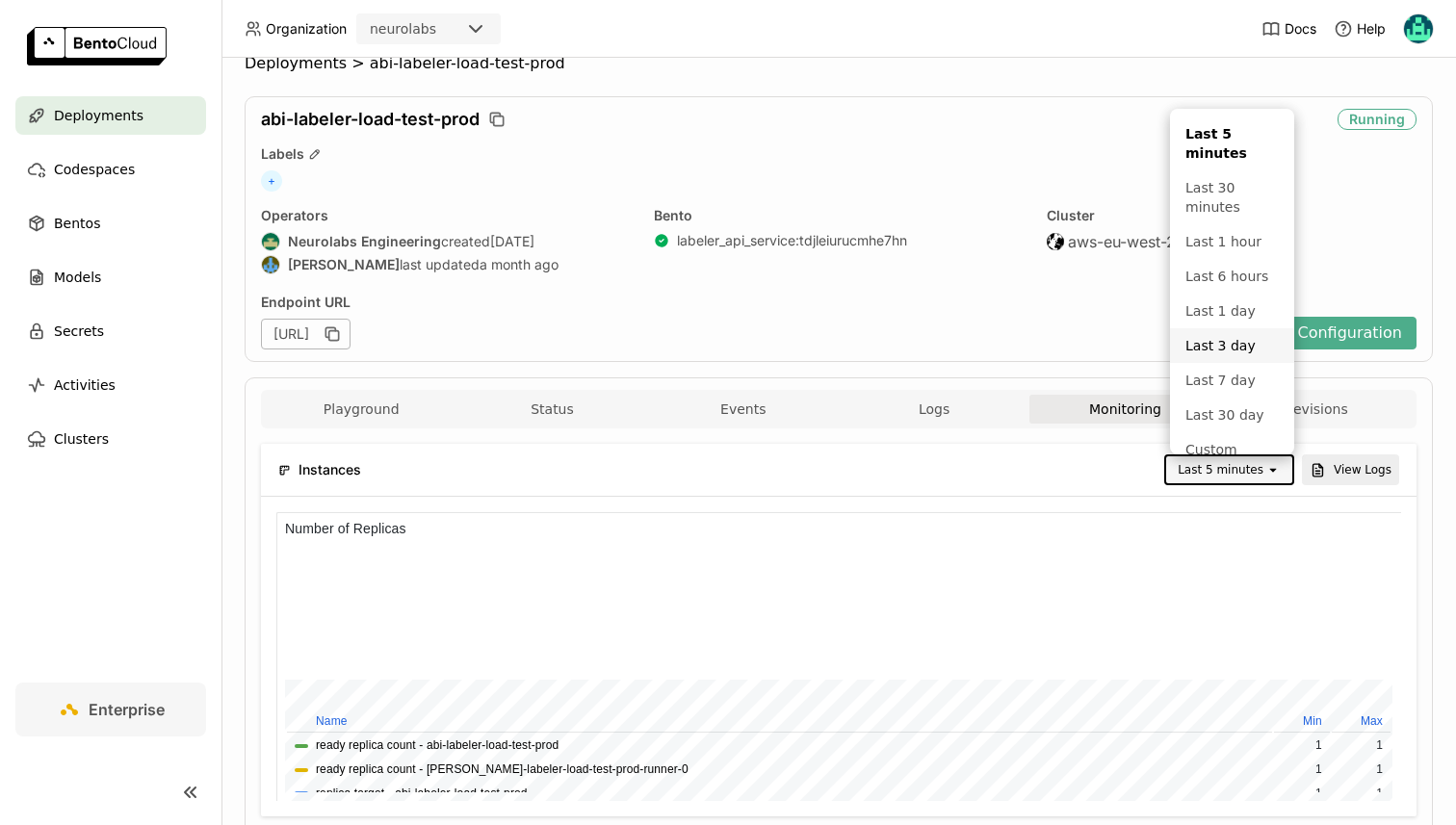
click at [1194, 346] on div "Last 3 day" at bounding box center [1231, 346] width 93 height 20
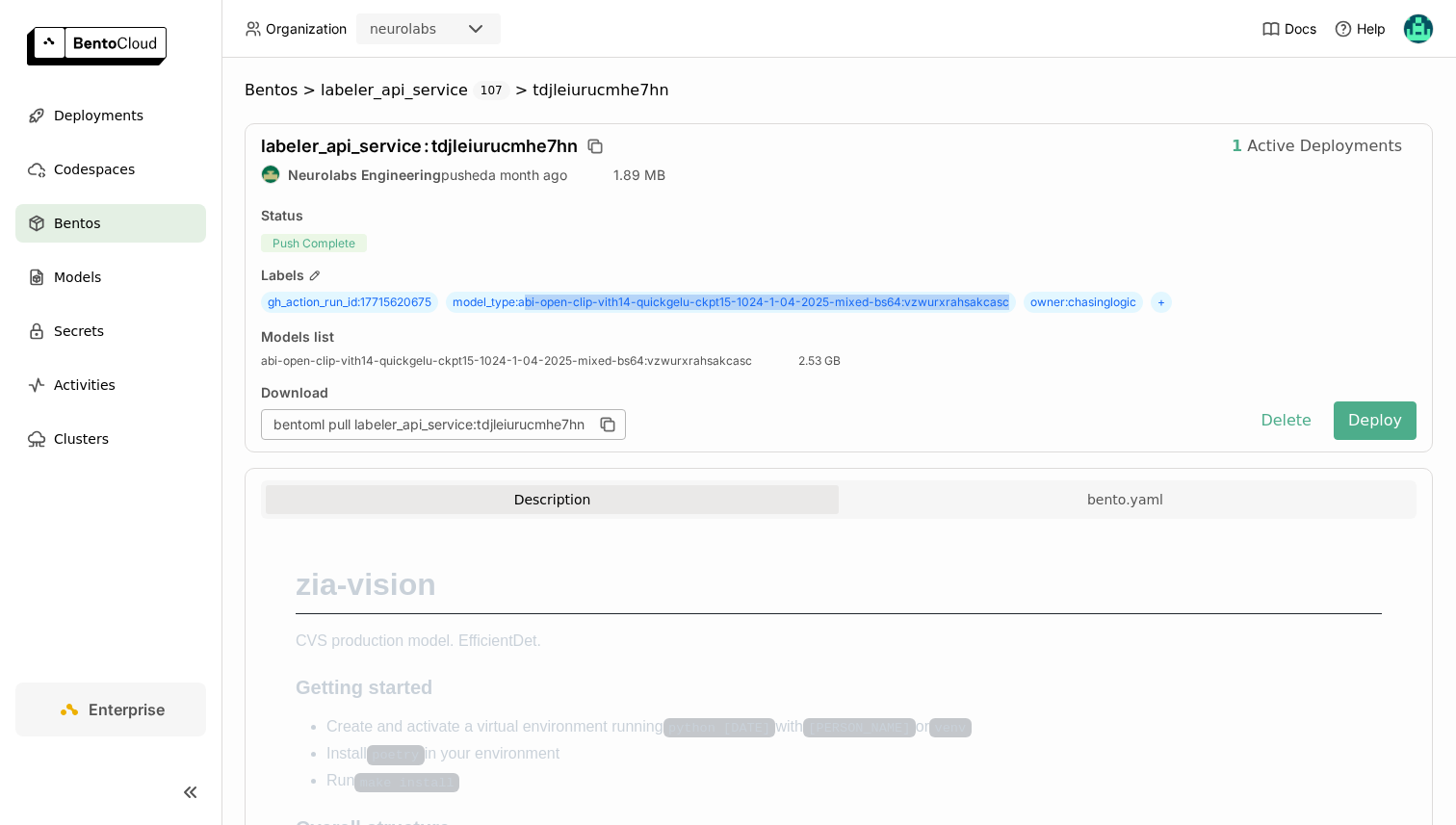
drag, startPoint x: 527, startPoint y: 303, endPoint x: 1005, endPoint y: 306, distance: 478.0
click at [1005, 306] on span "model_type : abi-open-clip-vith14-quickgelu-ckpt15-1024-1-04-2025-mixed-bs64:vz…" at bounding box center [730, 303] width 570 height 22
copy span "bi-open-clip-vith14-quickgelu-ckpt15-1024-1-04-2025-mixed-bs64:vzwurxrahsakcasc"
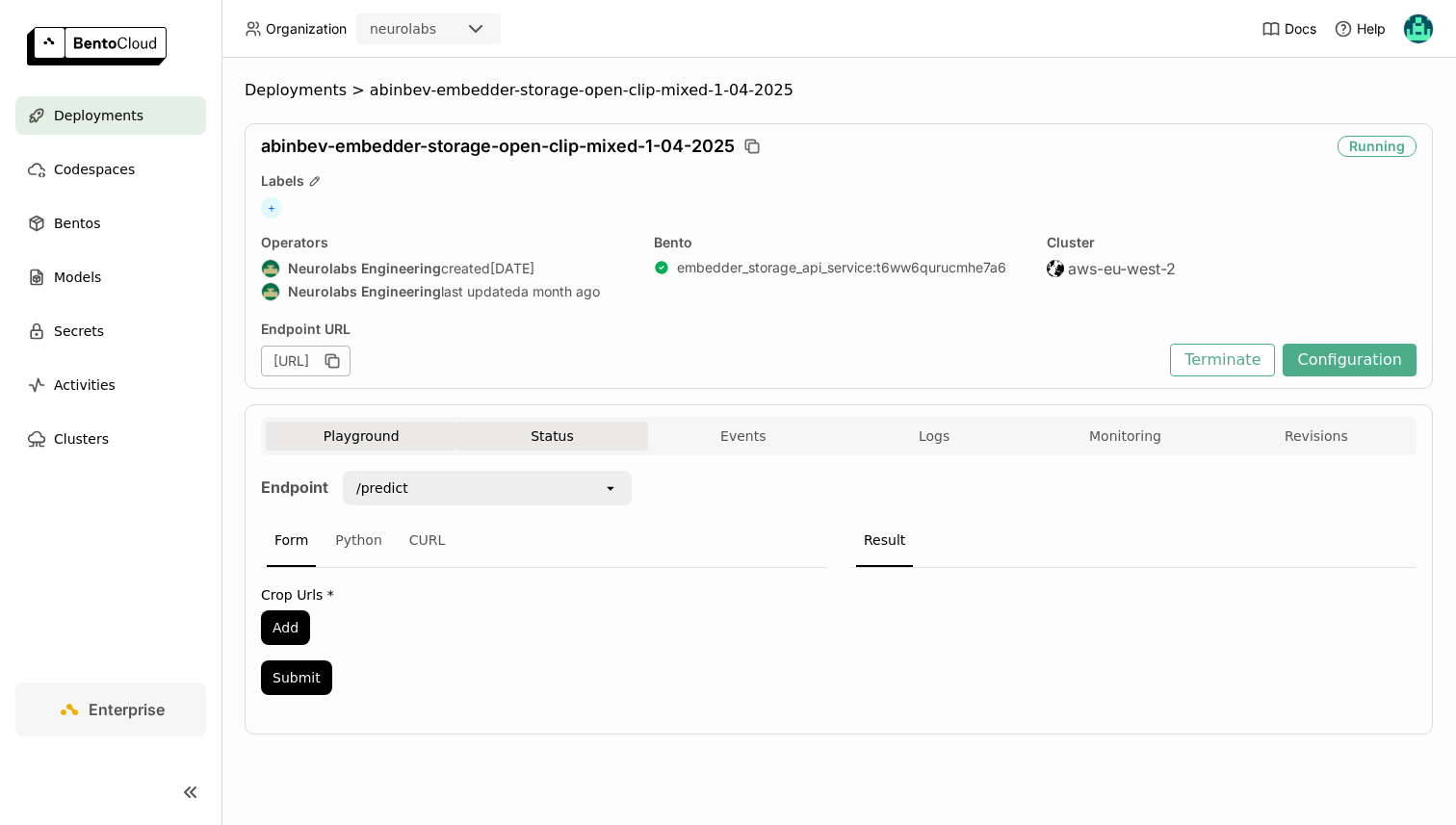
click at [560, 426] on button "Status" at bounding box center [552, 436] width 191 height 29
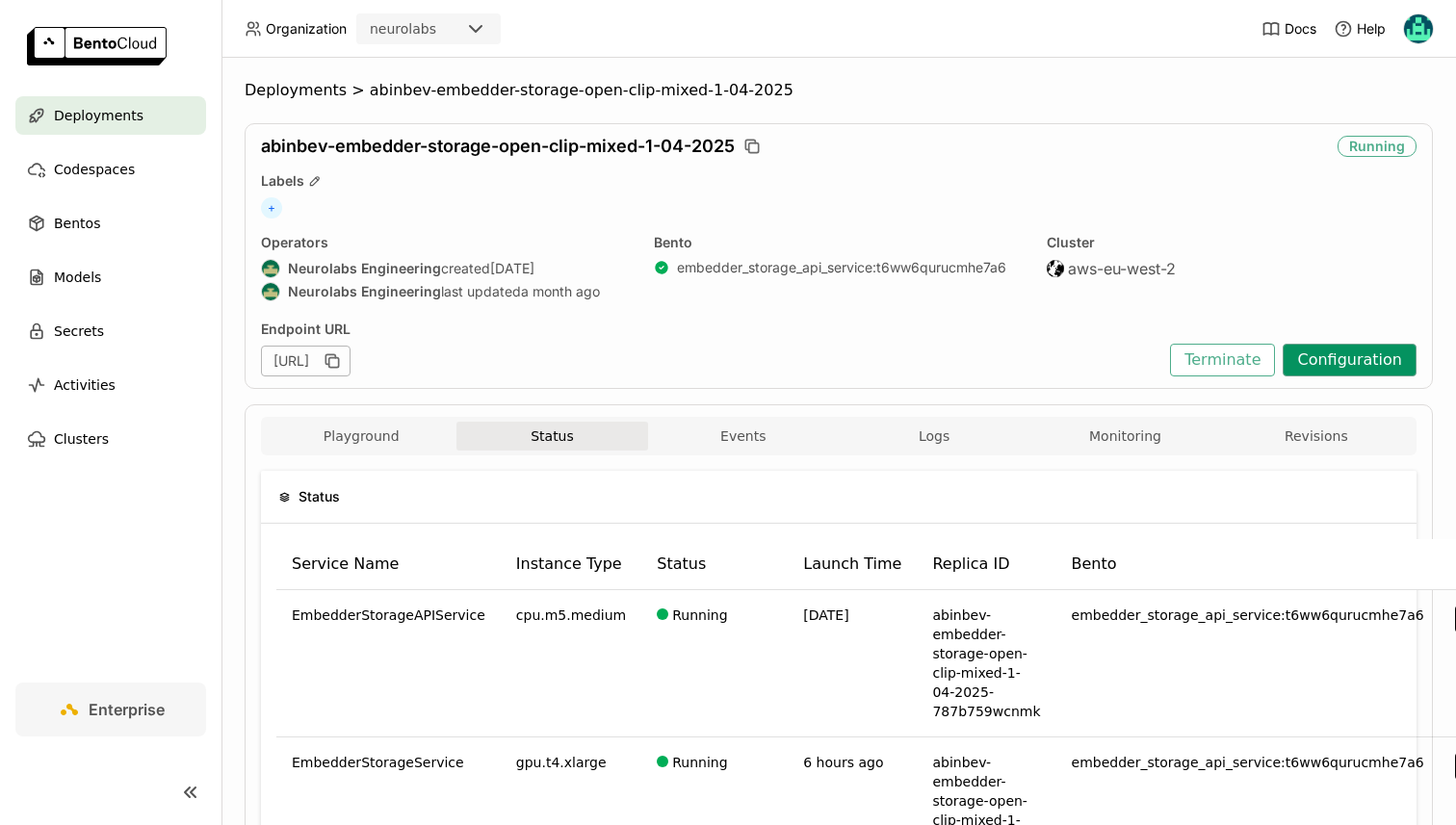
click at [1313, 359] on button "Configuration" at bounding box center [1349, 360] width 134 height 32
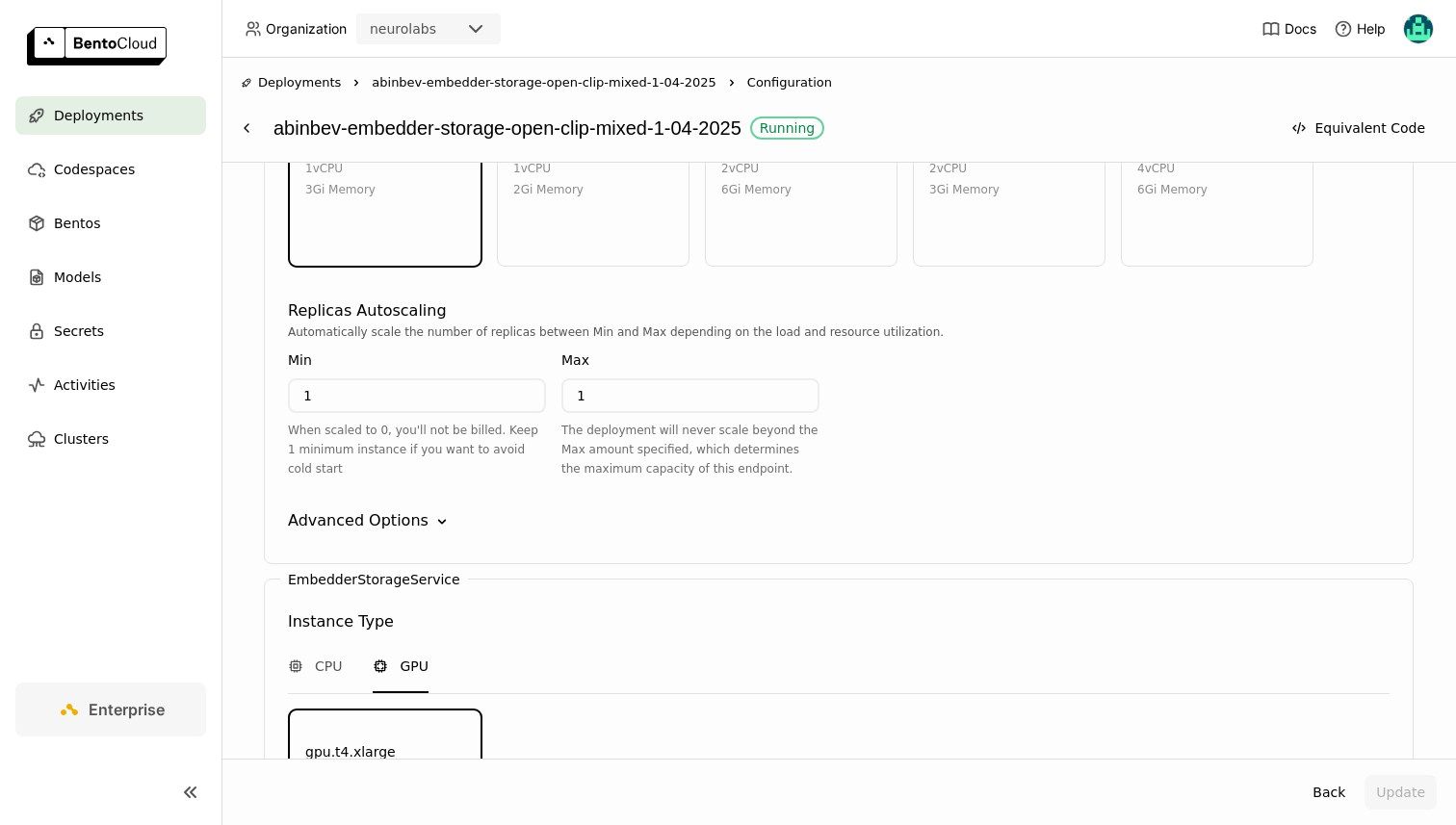
scroll to position [1940, 0]
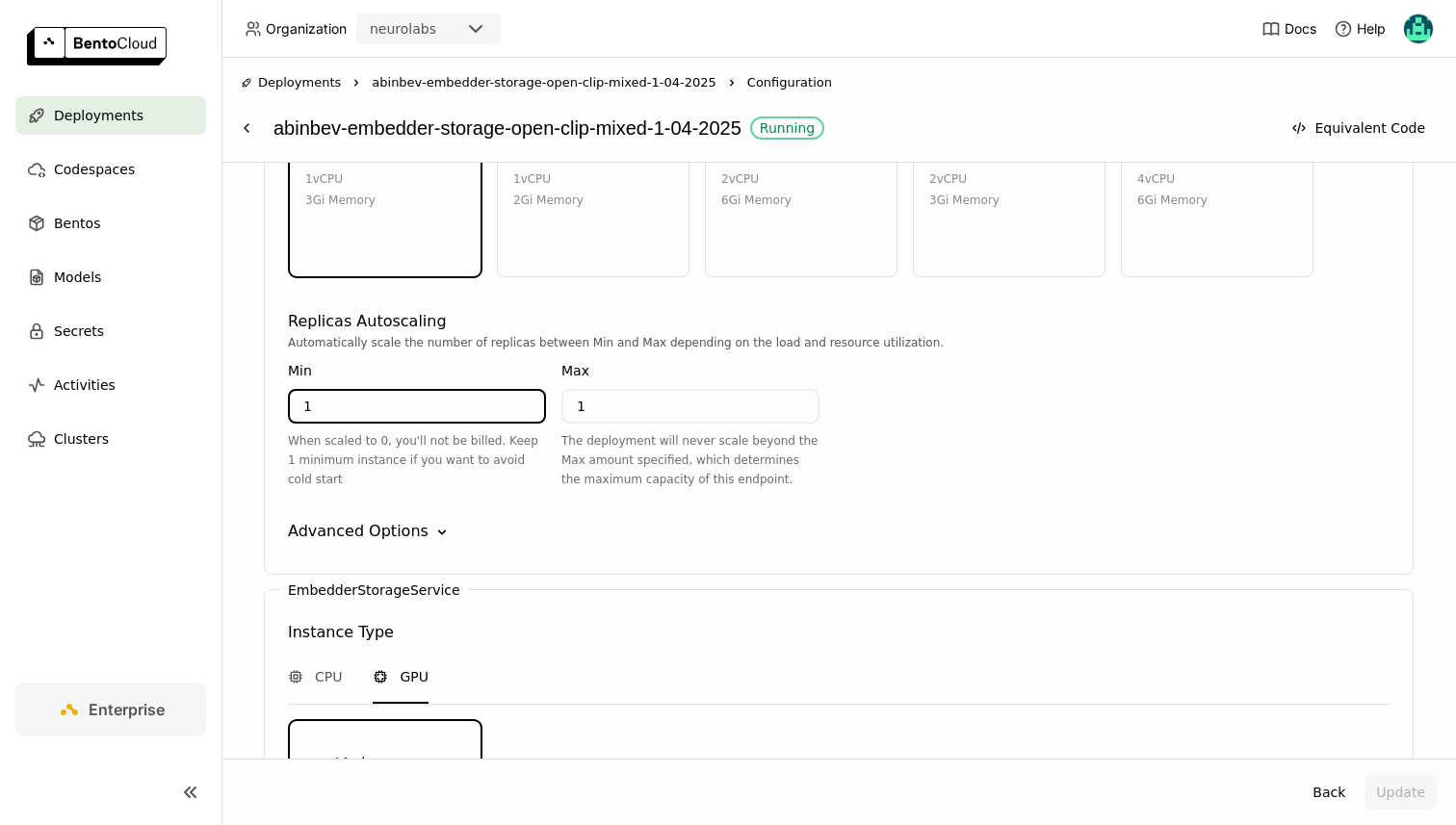
click at [394, 391] on input "1" at bounding box center [417, 406] width 255 height 30
type input "0"
click at [402, 363] on div "Min" at bounding box center [417, 371] width 258 height 22
click at [1382, 781] on button "Update" at bounding box center [1400, 792] width 72 height 34
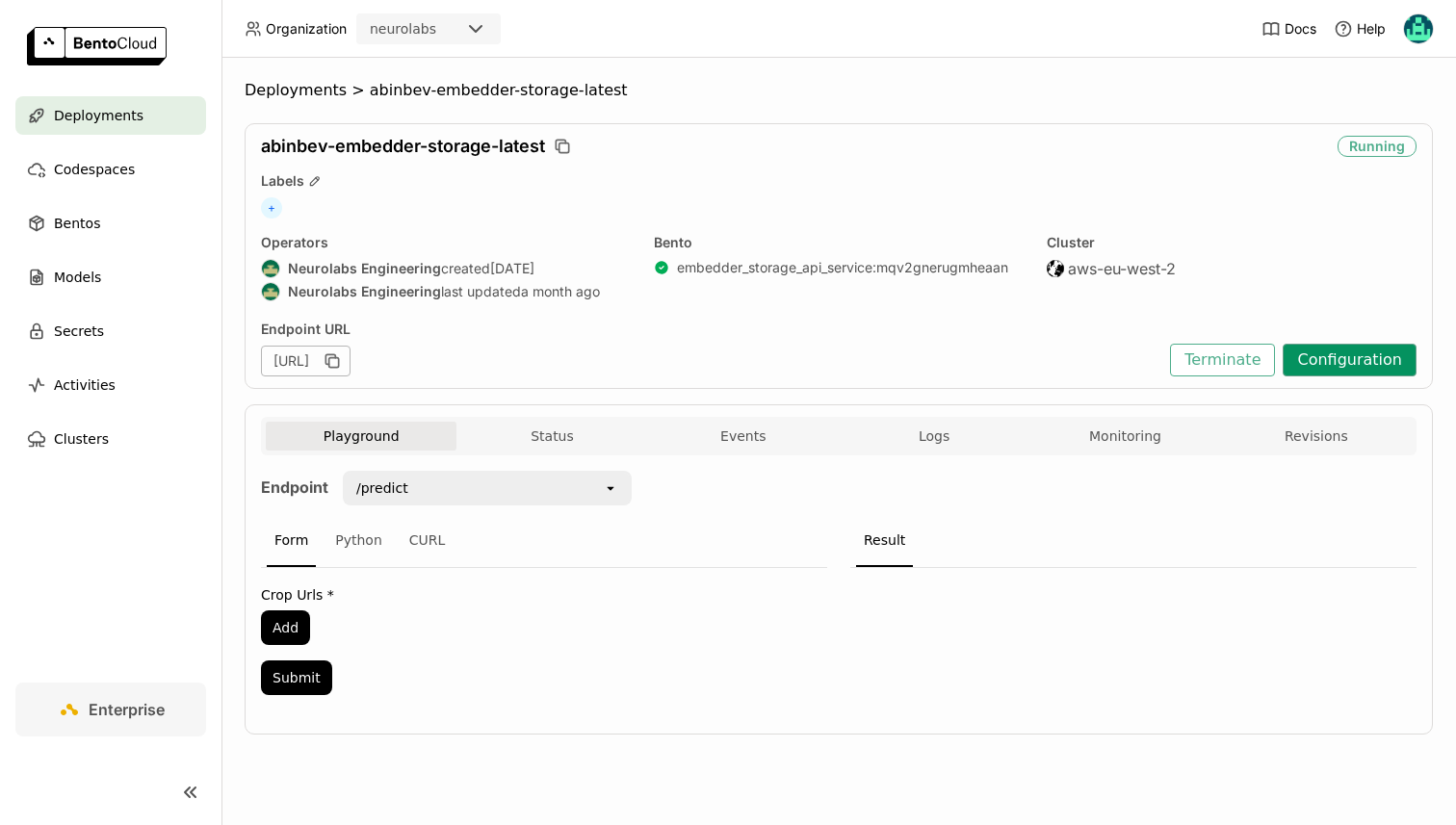
click at [1336, 368] on button "Configuration" at bounding box center [1349, 360] width 134 height 32
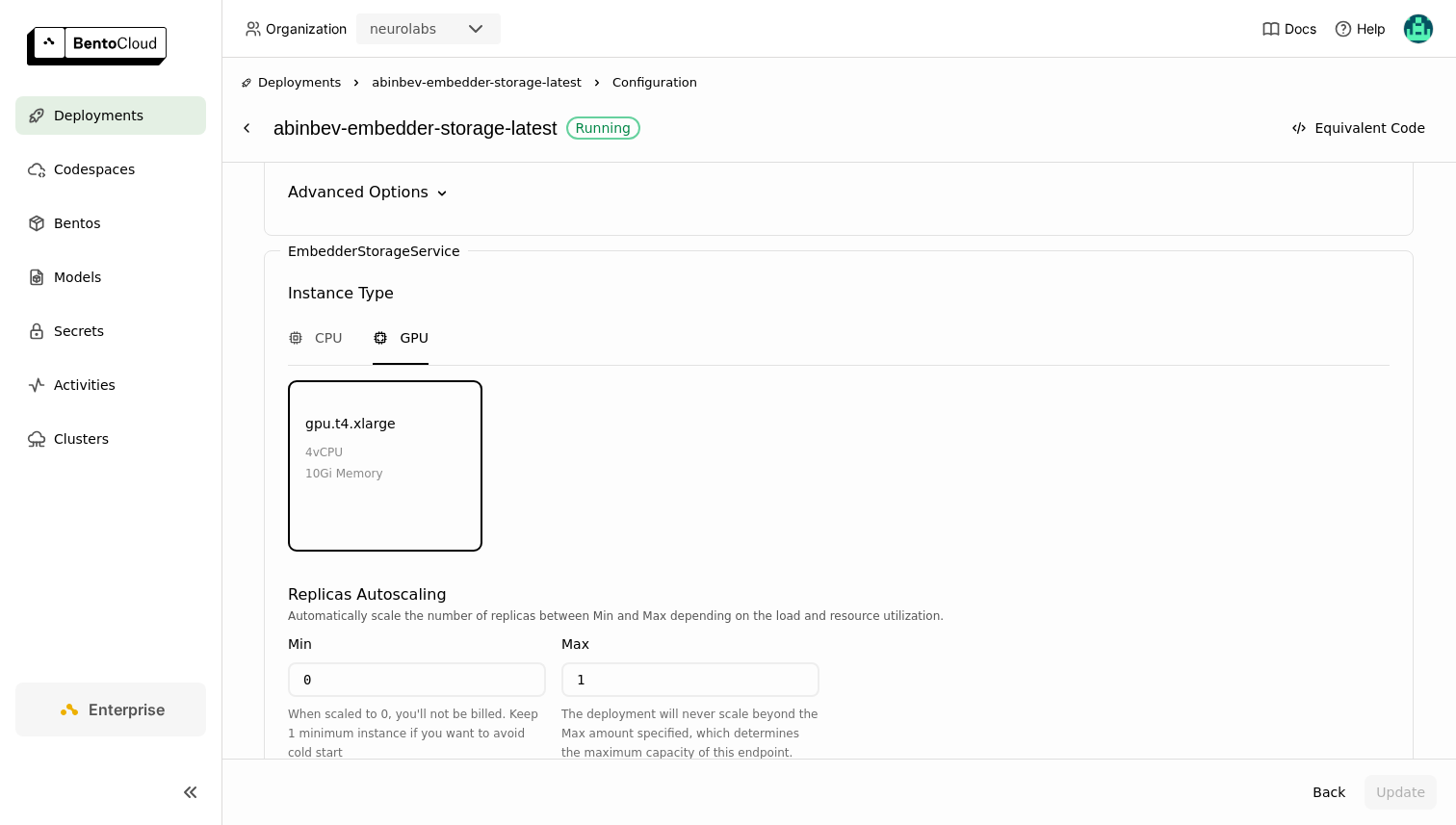
scroll to position [2271, 0]
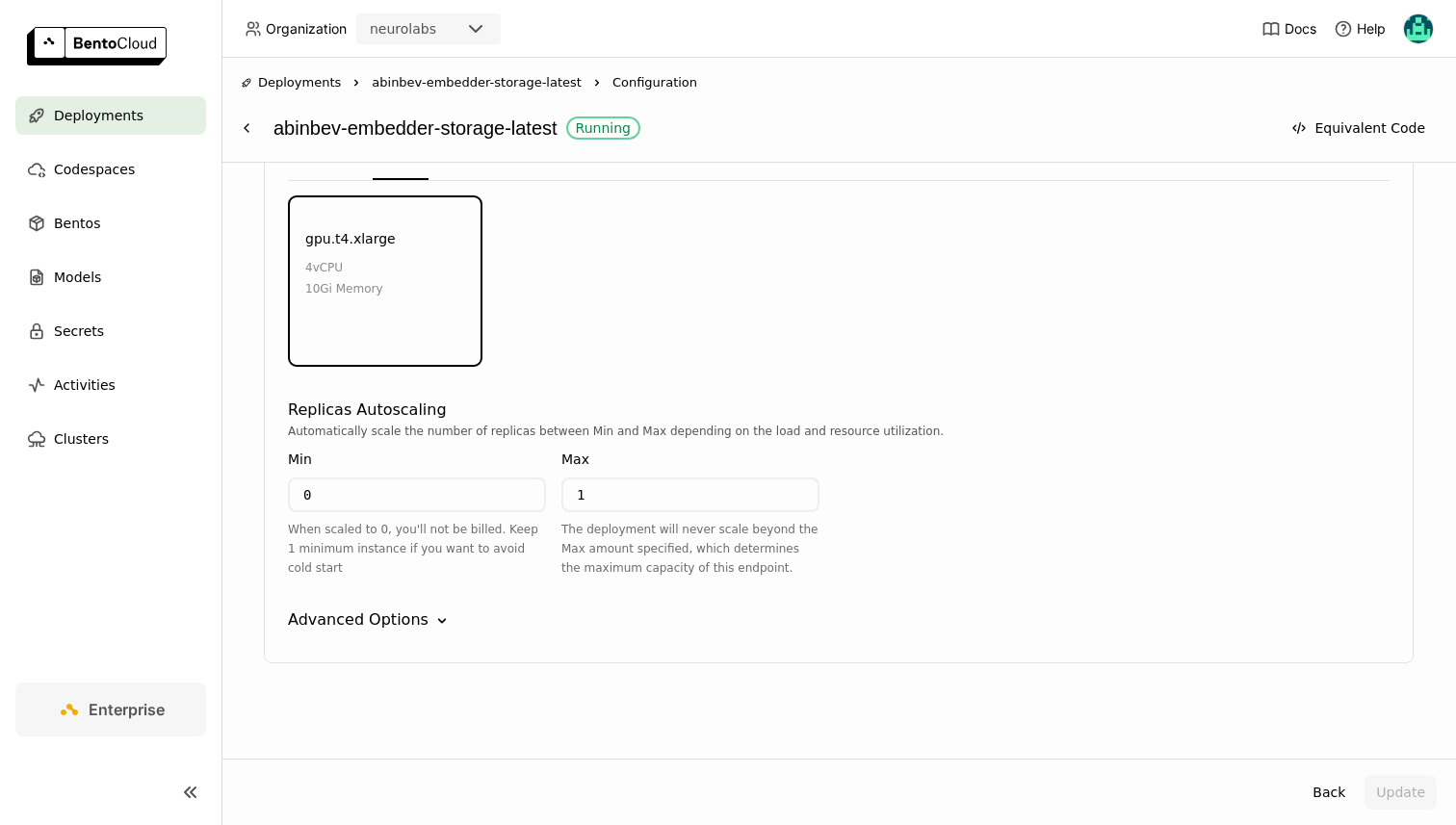
click at [349, 591] on div "Min 0 When scaled to 0, you'll not be billed. Keep 1 minimum instance if you wa…" at bounding box center [417, 516] width 258 height 152
click at [351, 611] on div "Advanced Options" at bounding box center [358, 620] width 141 height 24
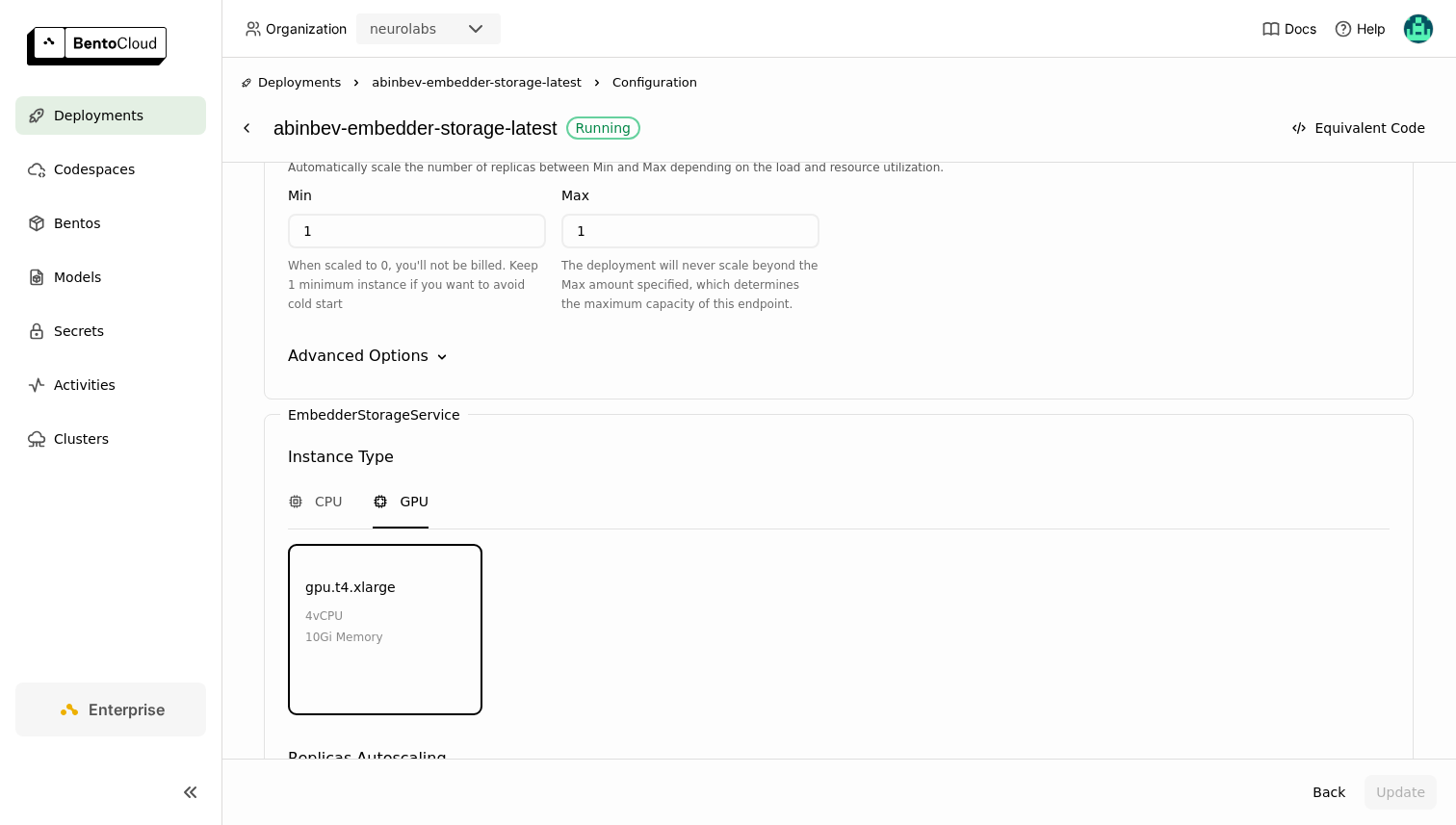
scroll to position [1188, 0]
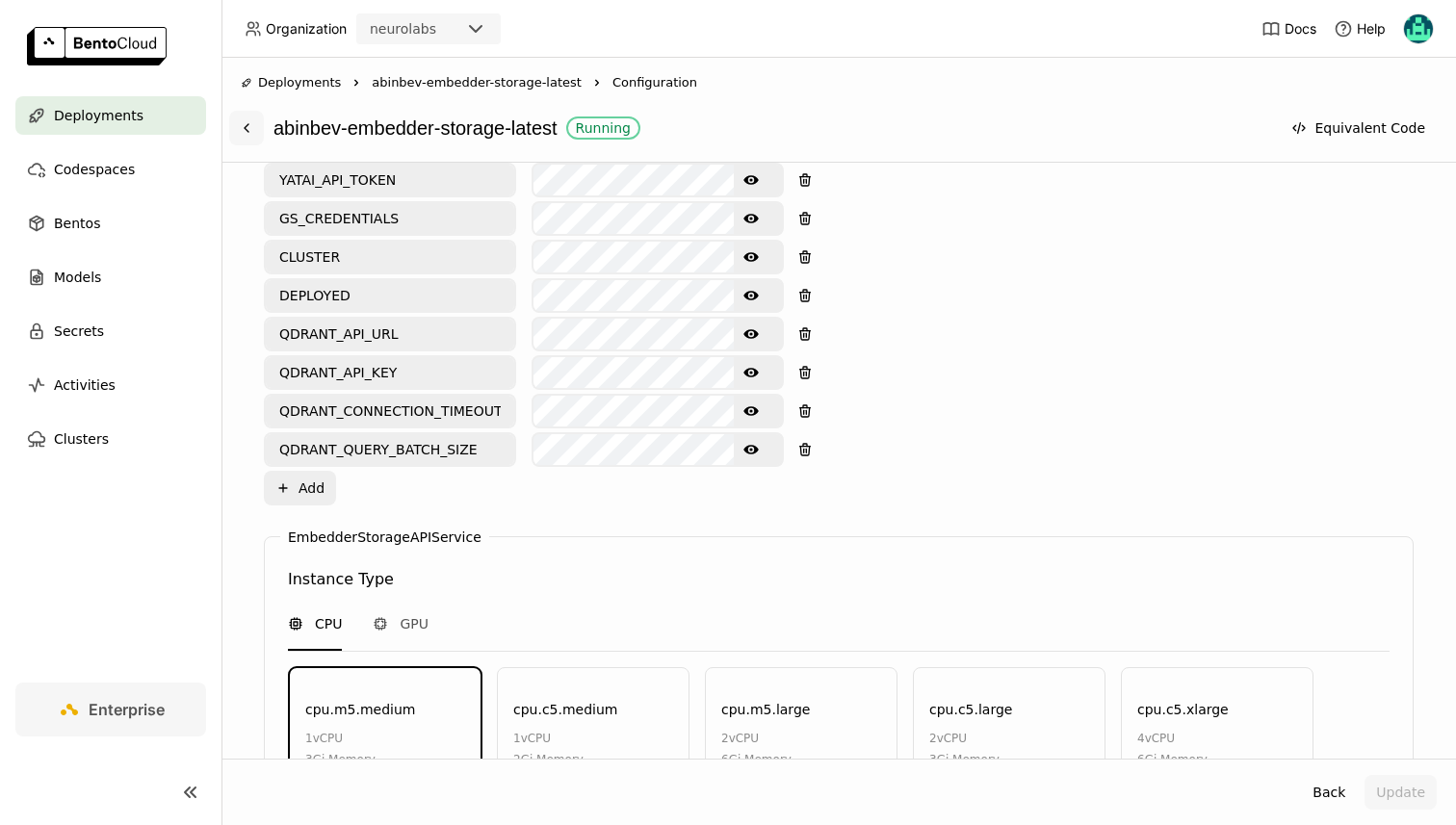
click at [239, 125] on icon at bounding box center [247, 128] width 16 height 16
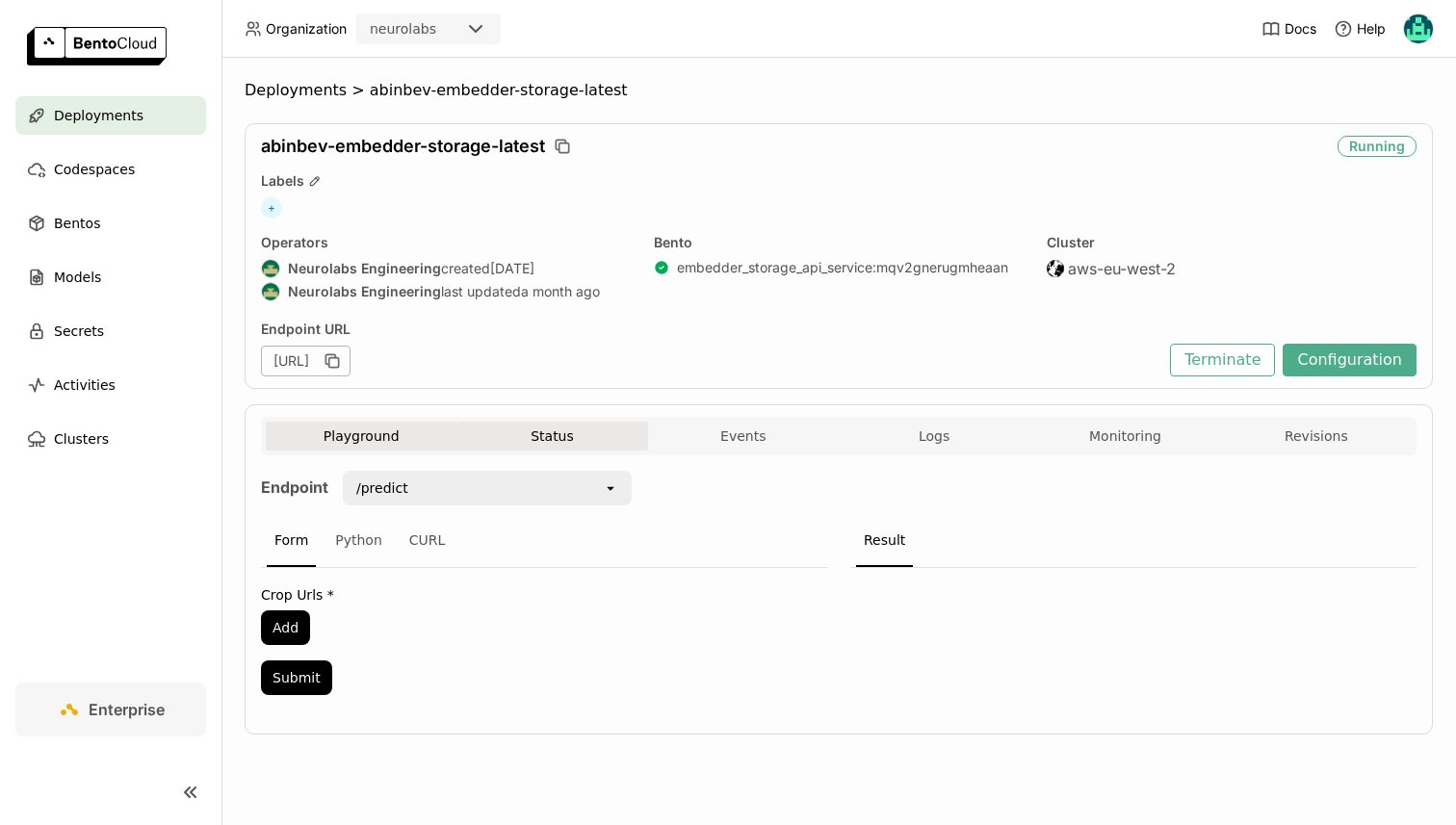
click at [559, 433] on button "Status" at bounding box center [552, 436] width 191 height 29
click at [539, 436] on button "Status" at bounding box center [552, 436] width 191 height 29
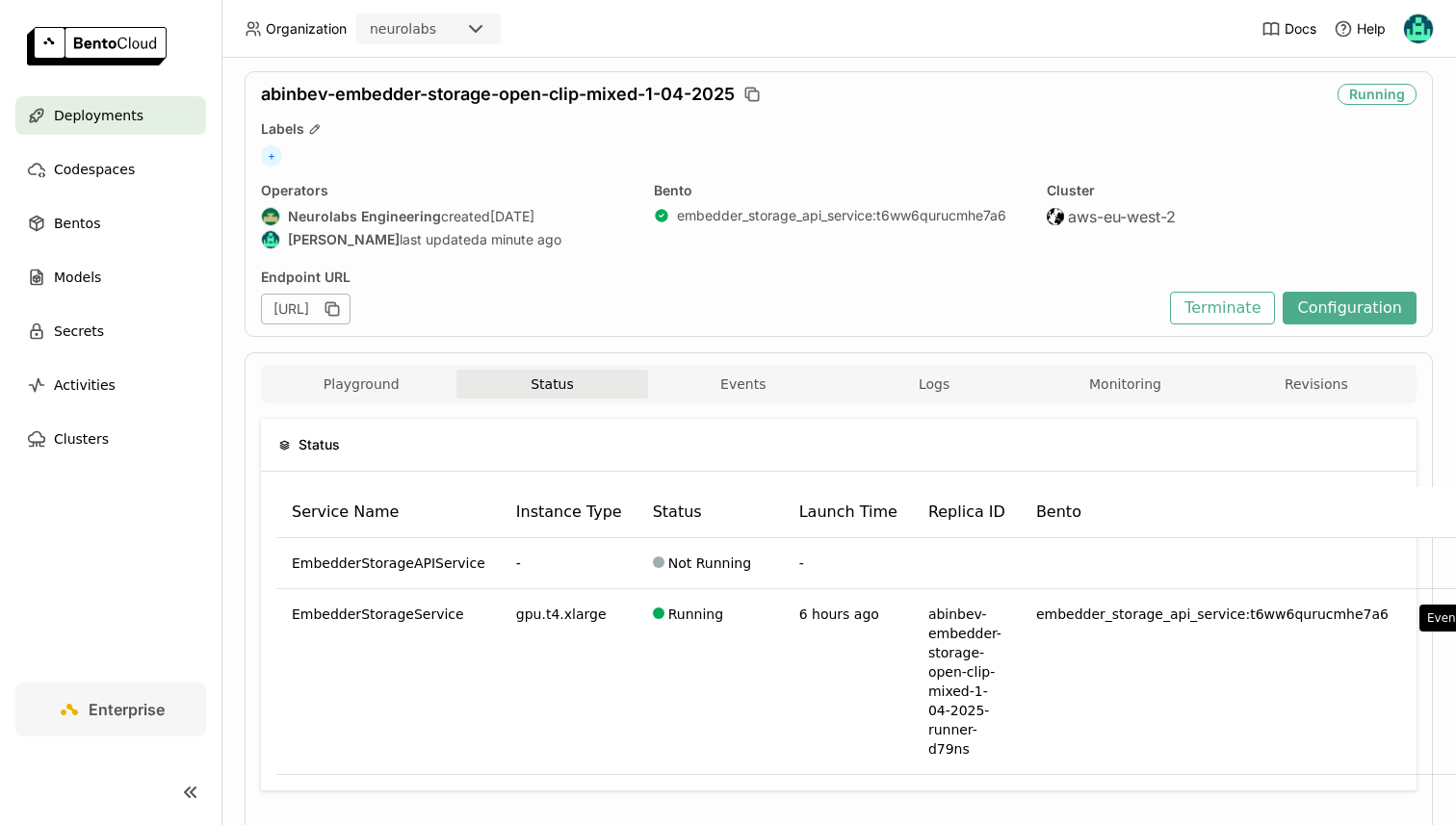
scroll to position [50, 0]
click at [731, 399] on button "Events" at bounding box center [743, 385] width 191 height 29
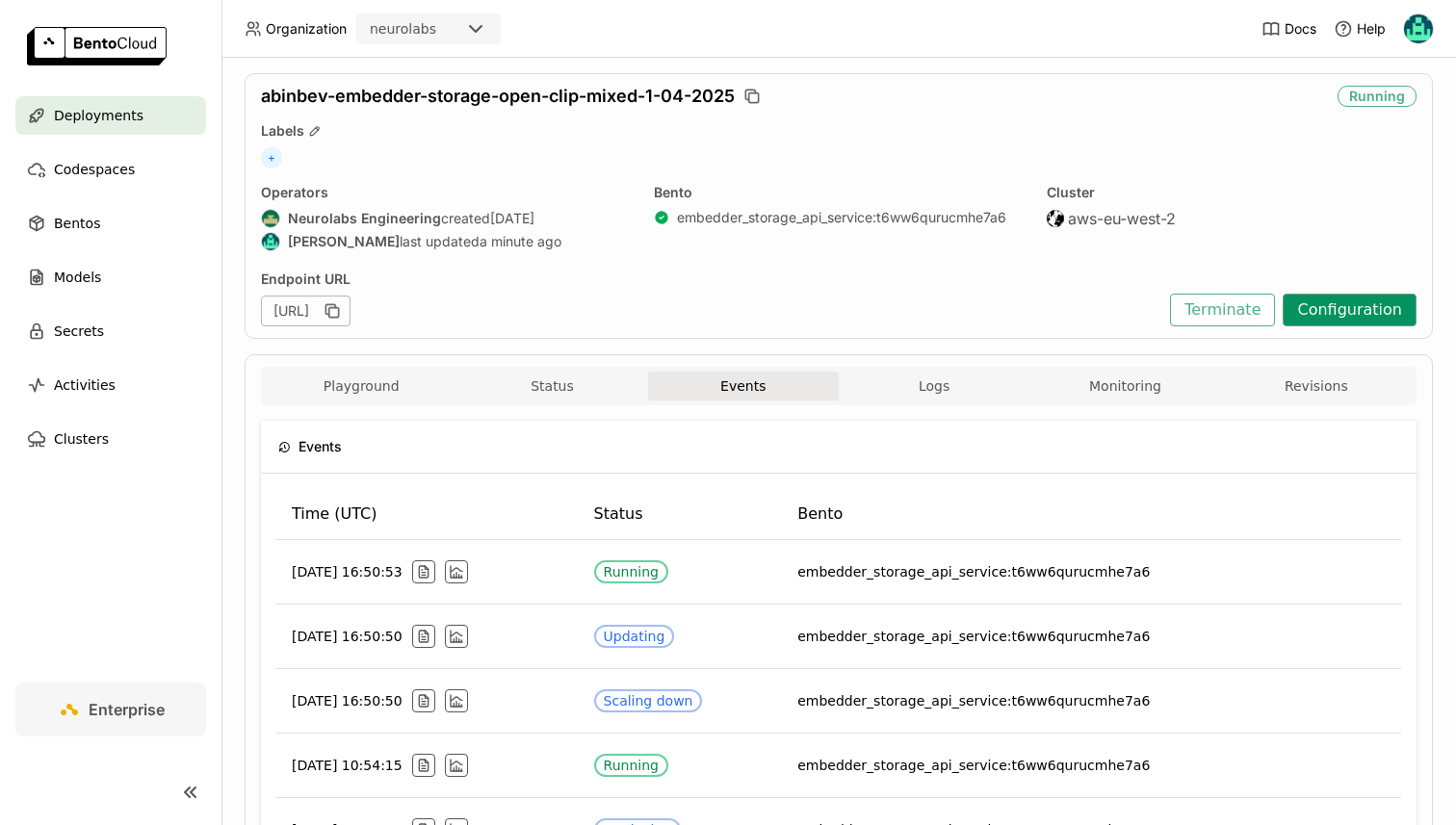
click at [1320, 299] on button "Configuration" at bounding box center [1349, 310] width 134 height 32
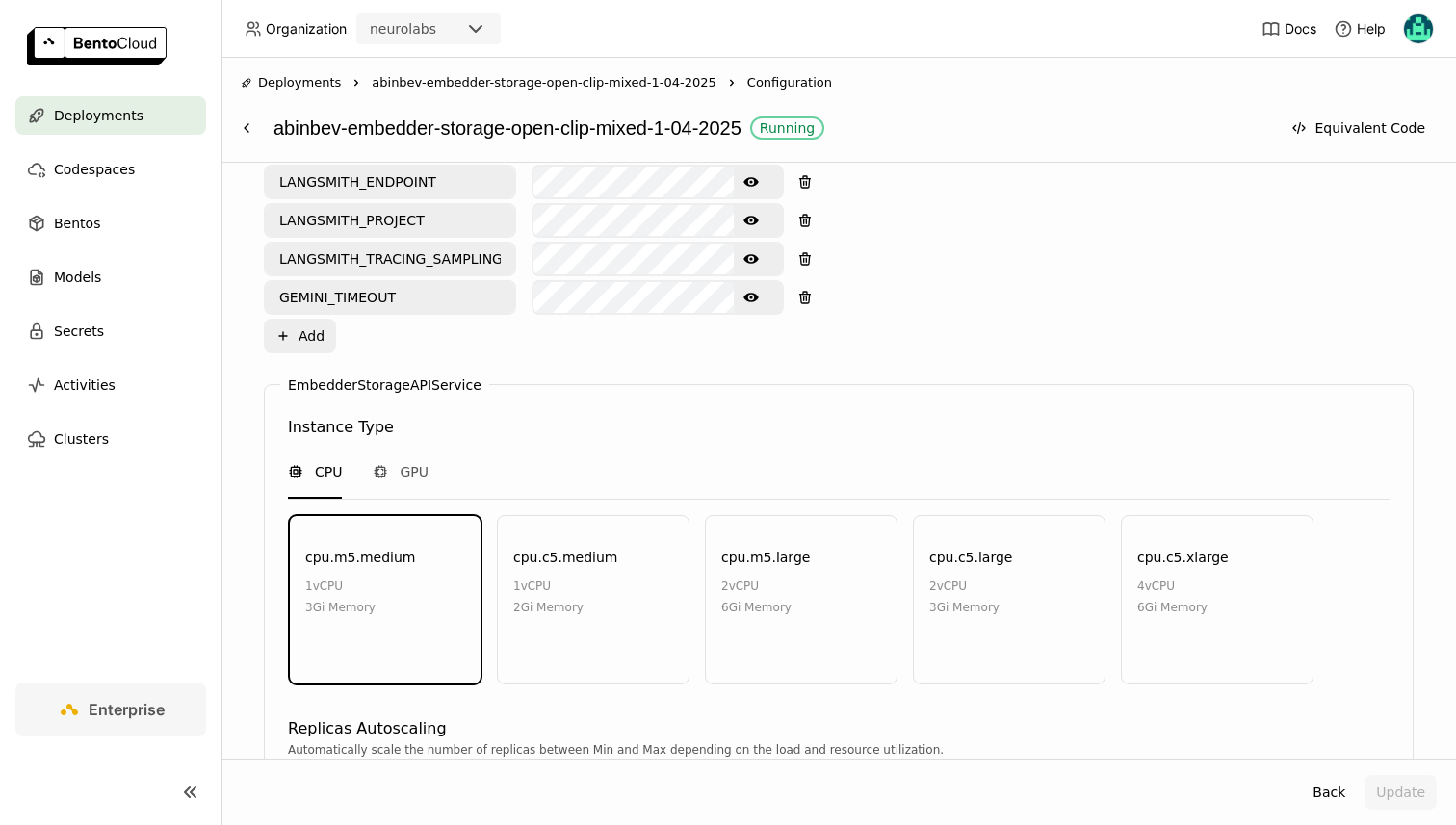
scroll to position [1719, 0]
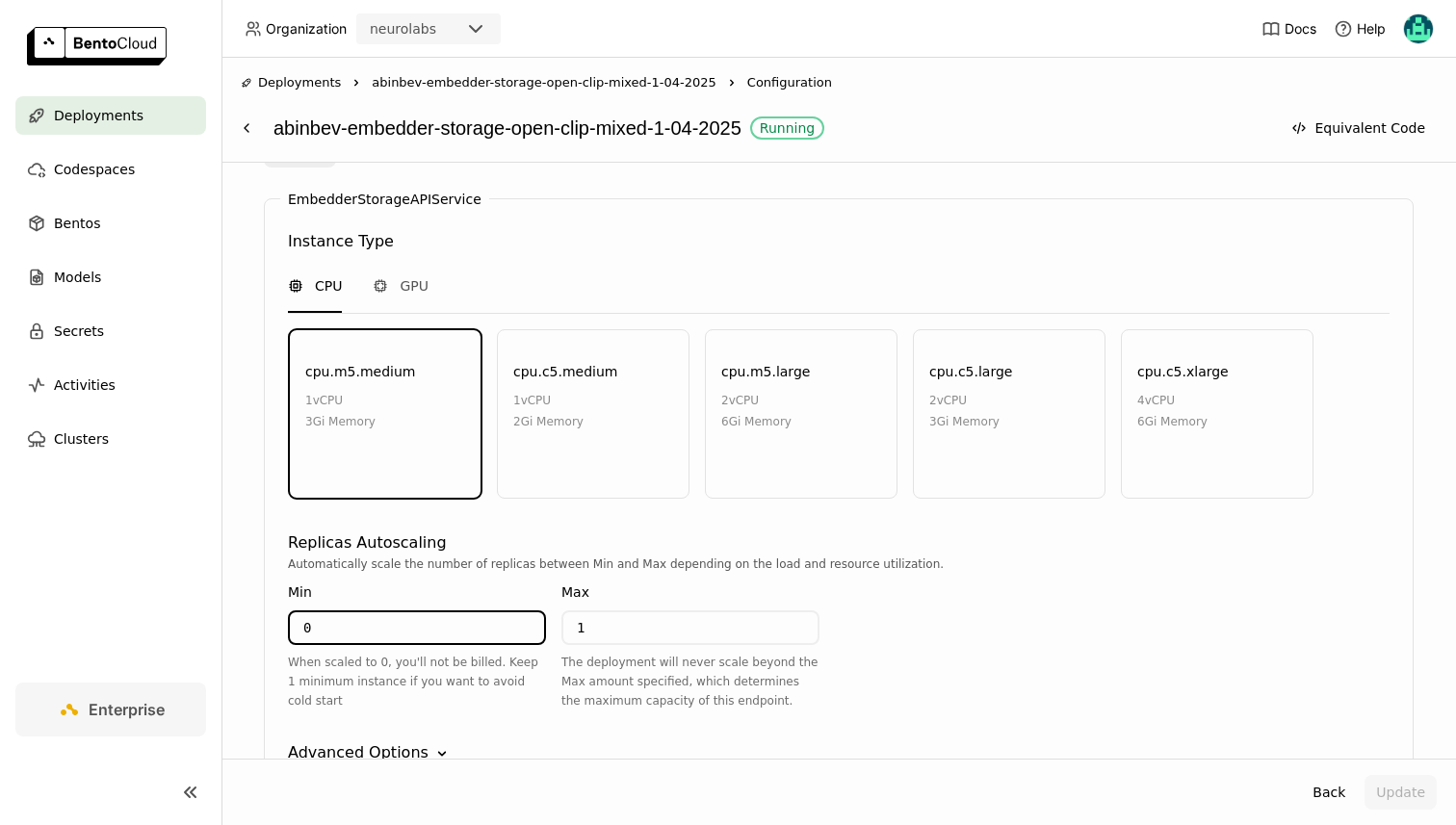
click at [396, 636] on input "0" at bounding box center [417, 627] width 255 height 30
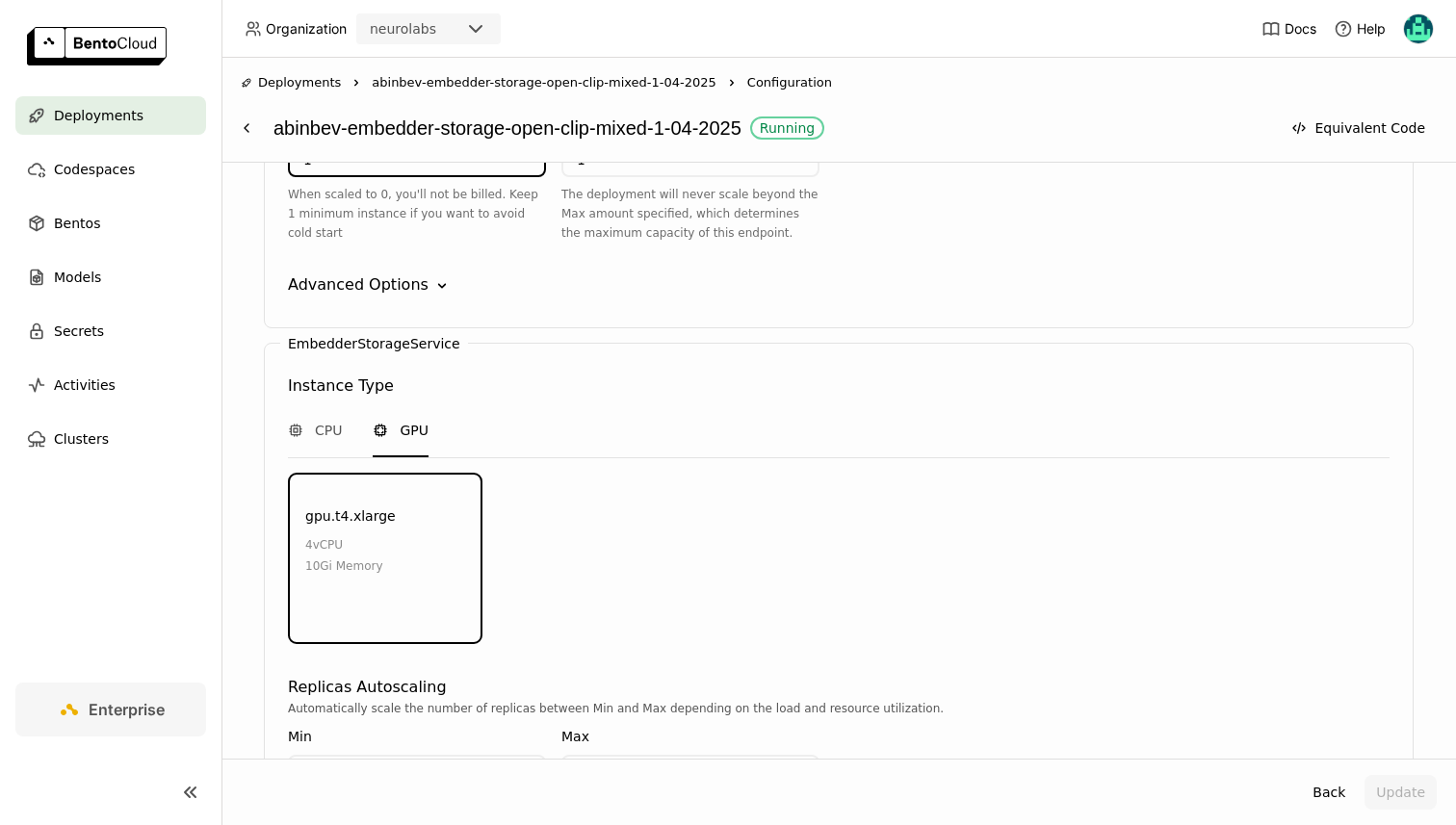
scroll to position [2464, 0]
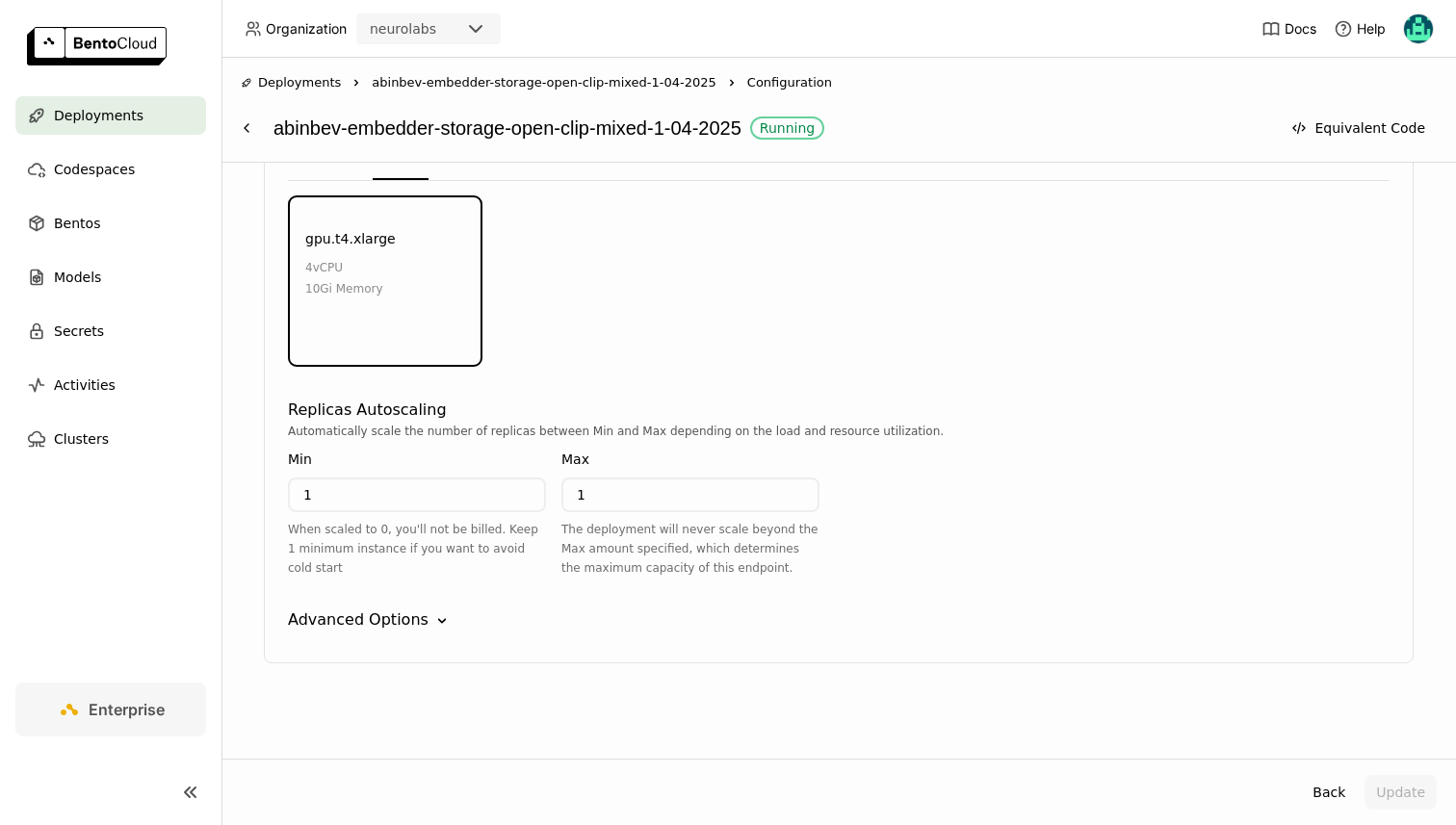
type input "1"
click at [334, 495] on input "1" at bounding box center [417, 495] width 255 height 30
type input "0"
click at [1396, 793] on button "Update" at bounding box center [1400, 792] width 72 height 34
